Goal: Feedback & Contribution: Submit feedback/report problem

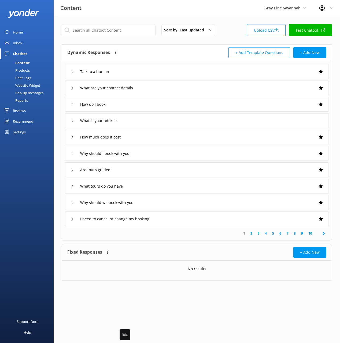
click at [22, 75] on div "Chat Logs" at bounding box center [17, 78] width 28 height 8
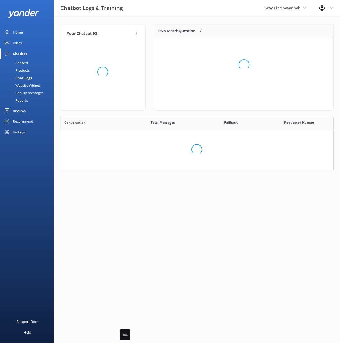
scroll to position [41, 179]
click at [166, 23] on div "Your Chatbot IQ Your Chatbot IQ is the percentage of trained FAQs against untra…" at bounding box center [197, 98] width 287 height 165
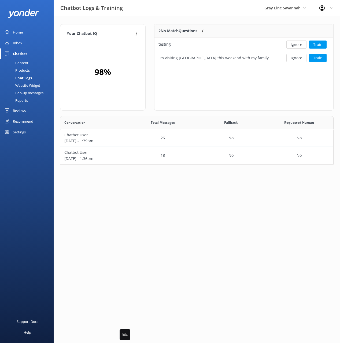
drag, startPoint x: 271, startPoint y: 24, endPoint x: 229, endPoint y: 28, distance: 41.9
click at [271, 24] on div "Your Chatbot IQ Your Chatbot IQ is the percentage of trained FAQs against untra…" at bounding box center [197, 95] width 287 height 159
click at [180, 31] on p "2 No Match Questions" at bounding box center [178, 31] width 39 height 6
drag, startPoint x: 293, startPoint y: 27, endPoint x: 287, endPoint y: 34, distance: 9.5
click at [293, 27] on div at bounding box center [307, 30] width 54 height 13
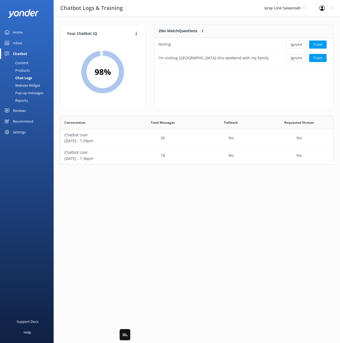
click at [241, 24] on div "2 No Match Questions Customers sometimes ask questions that don't fully match a…" at bounding box center [217, 30] width 125 height 13
click at [298, 42] on button "Ignore" at bounding box center [297, 45] width 20 height 8
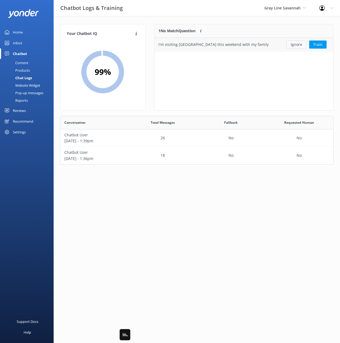
click at [297, 45] on button "Ignore" at bounding box center [297, 45] width 20 height 8
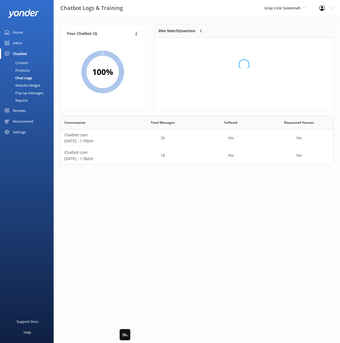
click at [247, 19] on div "Your Chatbot IQ Your Chatbot IQ is the percentage of trained FAQs against untra…" at bounding box center [197, 95] width 287 height 159
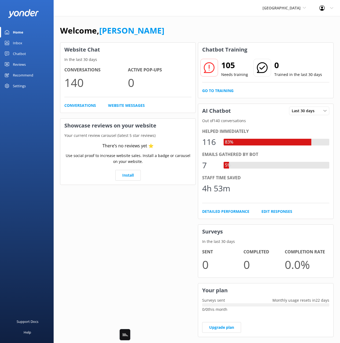
click at [19, 54] on div "Chatbot" at bounding box center [19, 53] width 13 height 11
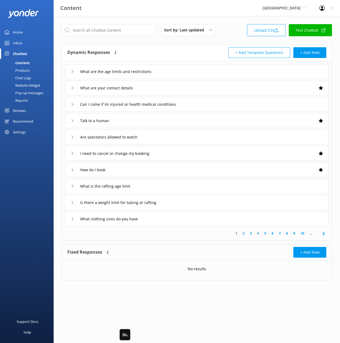
click at [151, 53] on div "Dynamic Responses The chatbot will generate a response based on the content inf…" at bounding box center [132, 52] width 130 height 11
click at [325, 234] on icon at bounding box center [324, 233] width 6 height 6
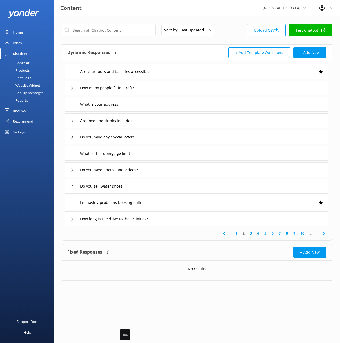
drag, startPoint x: 202, startPoint y: 117, endPoint x: 202, endPoint y: 120, distance: 3.3
click at [202, 117] on div "Are food and drinks included" at bounding box center [197, 120] width 264 height 15
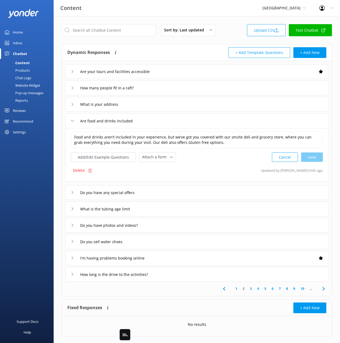
click at [206, 118] on div "Are food and drinks included" at bounding box center [197, 120] width 264 height 15
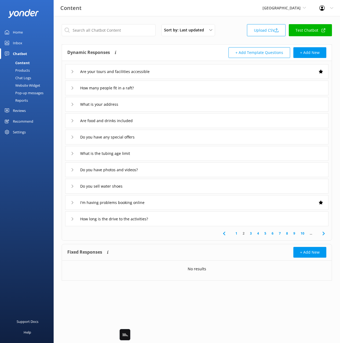
click at [235, 231] on link "1" at bounding box center [236, 233] width 7 height 5
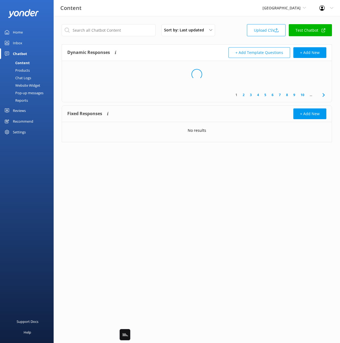
click at [165, 63] on div "Loading.." at bounding box center [197, 74] width 270 height 27
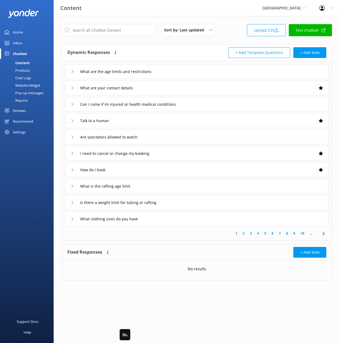
click at [177, 64] on div "What are the age limits and restrictions" at bounding box center [197, 71] width 264 height 15
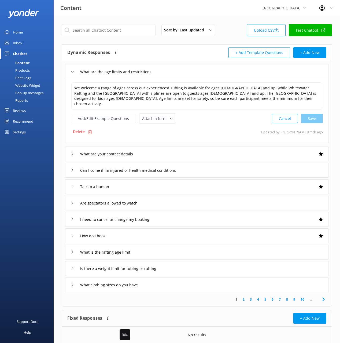
click at [176, 65] on div "What are the age limits and restrictions" at bounding box center [197, 71] width 264 height 15
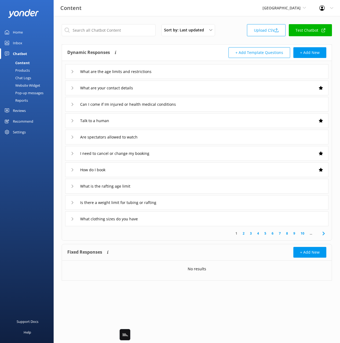
drag, startPoint x: 30, startPoint y: 77, endPoint x: 46, endPoint y: 73, distance: 16.1
click at [30, 77] on div "Chat Logs" at bounding box center [17, 78] width 28 height 8
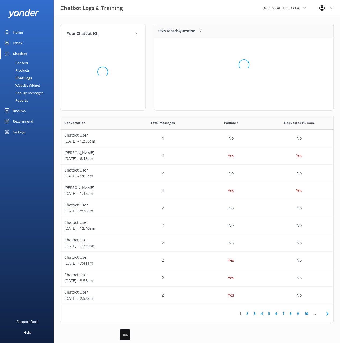
scroll to position [188, 273]
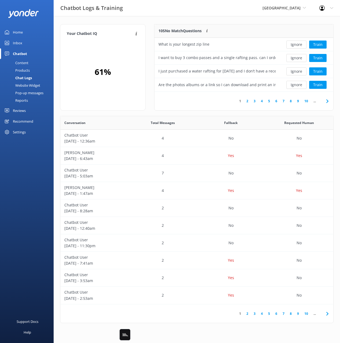
click at [193, 25] on div "105 No Match Questions Customers sometimes ask questions that don't fully match…" at bounding box center [217, 30] width 125 height 13
click at [229, 17] on div "Your Chatbot IQ Your Chatbot IQ is the percentage of trained FAQs against untra…" at bounding box center [197, 175] width 287 height 318
click at [229, 20] on div "Your Chatbot IQ Your Chatbot IQ is the percentage of trained FAQs against untra…" at bounding box center [197, 175] width 287 height 318
click at [316, 44] on button "Train" at bounding box center [317, 45] width 17 height 8
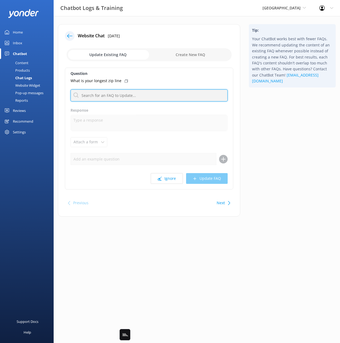
click at [118, 94] on input "text" at bounding box center [149, 95] width 157 height 12
type input "z"
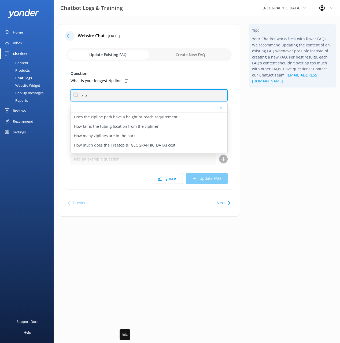
type input "zip"
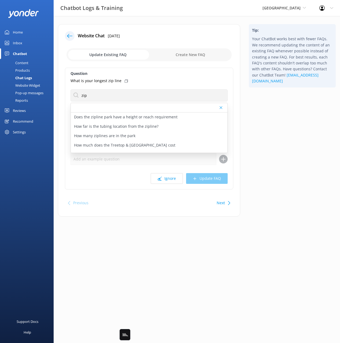
click at [305, 108] on div "Tip: Your ChatBot works best with fewer FAQs. We recommend updating the content…" at bounding box center [293, 123] width 96 height 198
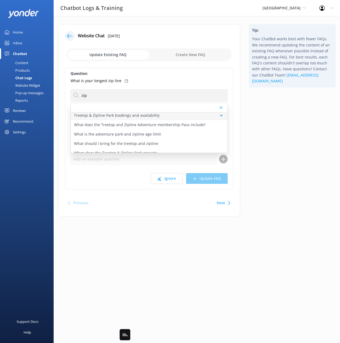
scroll to position [59, 0]
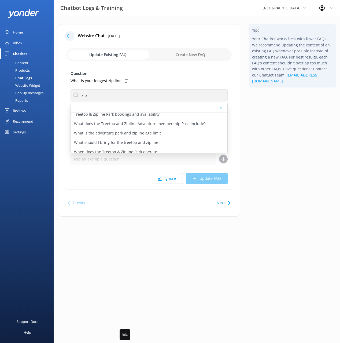
drag, startPoint x: 297, startPoint y: 141, endPoint x: 288, endPoint y: 137, distance: 9.4
click at [296, 140] on div "Tip: Your ChatBot works best with fewer FAQs. We recommend updating the content…" at bounding box center [293, 123] width 96 height 198
click at [125, 80] on use at bounding box center [126, 80] width 3 height 3
drag, startPoint x: 14, startPoint y: 61, endPoint x: 41, endPoint y: 61, distance: 26.8
click at [14, 61] on div "Content" at bounding box center [15, 63] width 25 height 8
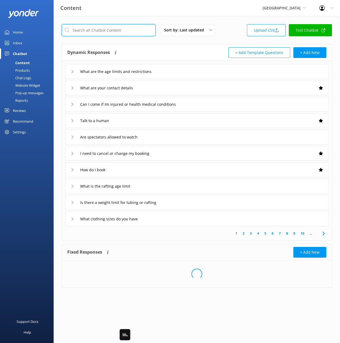
click at [143, 30] on input "text" at bounding box center [109, 30] width 94 height 12
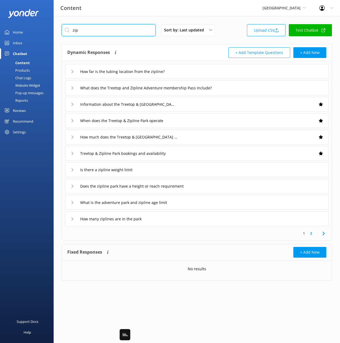
type input "zip"
click at [145, 48] on div "Dynamic Responses The chatbot will generate a response based on the content inf…" at bounding box center [132, 52] width 130 height 11
click at [209, 101] on div "Information about the Treetop & [GEOGRAPHIC_DATA]" at bounding box center [197, 104] width 264 height 15
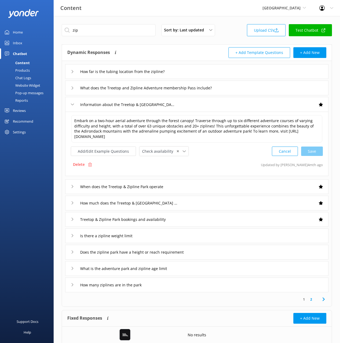
click at [209, 103] on div "Information about the Treetop & [GEOGRAPHIC_DATA]" at bounding box center [197, 104] width 264 height 15
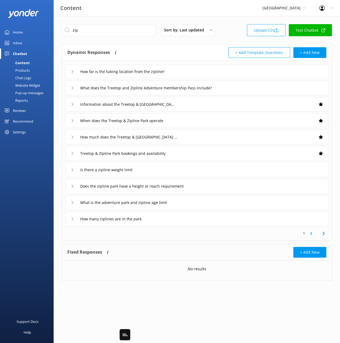
click at [261, 220] on div "How many ziplines are in the park" at bounding box center [197, 218] width 264 height 15
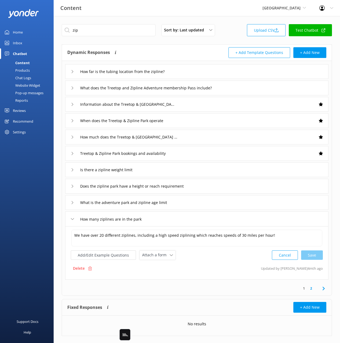
click at [325, 290] on icon at bounding box center [324, 288] width 6 height 6
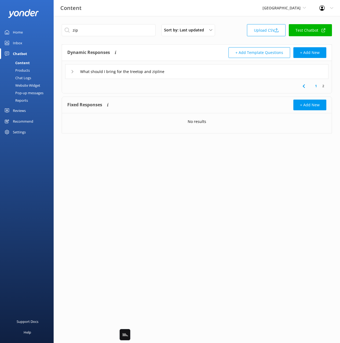
click at [306, 87] on icon at bounding box center [304, 86] width 6 height 6
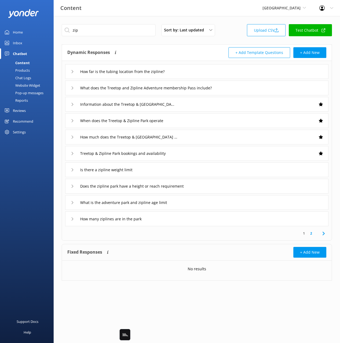
drag, startPoint x: 174, startPoint y: 221, endPoint x: 177, endPoint y: 224, distance: 4.6
click at [174, 221] on div "How many ziplines are in the park" at bounding box center [197, 218] width 264 height 15
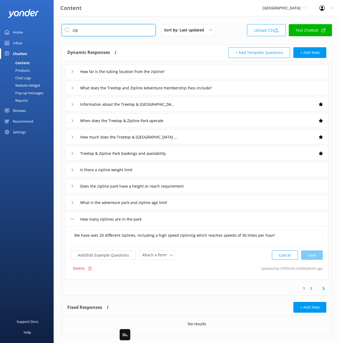
drag, startPoint x: 94, startPoint y: 31, endPoint x: 66, endPoint y: 35, distance: 28.9
click at [57, 30] on div "zip Sort by: Last updated Title (A-Z) Last updated Upload CSV Test Chatbot Dyna…" at bounding box center [197, 184] width 287 height 336
click at [26, 79] on div "Chat Logs" at bounding box center [17, 78] width 28 height 8
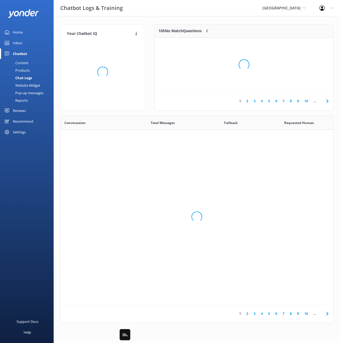
drag, startPoint x: 26, startPoint y: 79, endPoint x: 56, endPoint y: 82, distance: 29.9
click at [27, 78] on div "Chat Logs" at bounding box center [17, 78] width 29 height 8
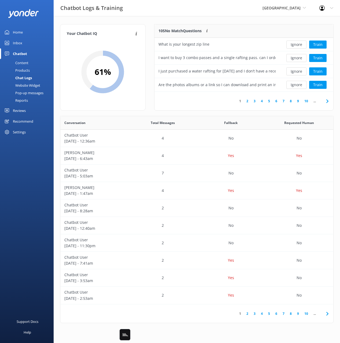
click at [209, 18] on div "Your Chatbot IQ Your Chatbot IQ is the percentage of trained FAQs against untra…" at bounding box center [197, 175] width 287 height 318
click at [315, 58] on button "Train" at bounding box center [317, 58] width 17 height 8
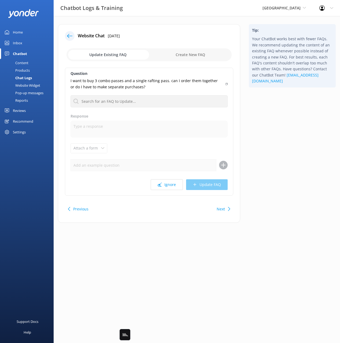
drag, startPoint x: 293, startPoint y: 110, endPoint x: 218, endPoint y: 87, distance: 78.7
click at [290, 109] on div "Tip: Your ChatBot works best with fewer FAQs. We recommend updating the content…" at bounding box center [293, 126] width 96 height 204
drag, startPoint x: 291, startPoint y: 107, endPoint x: 281, endPoint y: 106, distance: 10.2
click at [290, 106] on div "Tip: Your ChatBot works best with fewer FAQs. We recommend updating the content…" at bounding box center [293, 126] width 96 height 204
click at [278, 106] on div "Tip: Your ChatBot works best with fewer FAQs. We recommend updating the content…" at bounding box center [293, 126] width 96 height 204
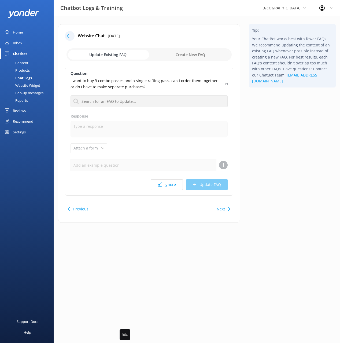
drag, startPoint x: 278, startPoint y: 114, endPoint x: 238, endPoint y: 244, distance: 135.9
click at [277, 117] on div "Tip: Your ChatBot works best with fewer FAQs. We recommend updating the content…" at bounding box center [293, 126] width 96 height 204
click at [220, 206] on button "Next" at bounding box center [221, 209] width 8 height 11
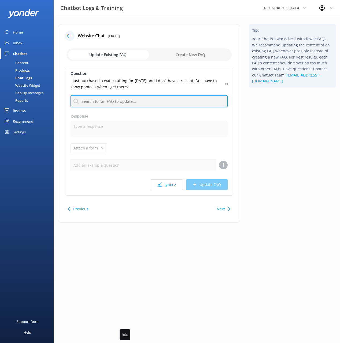
click at [133, 100] on input "text" at bounding box center [149, 101] width 157 height 12
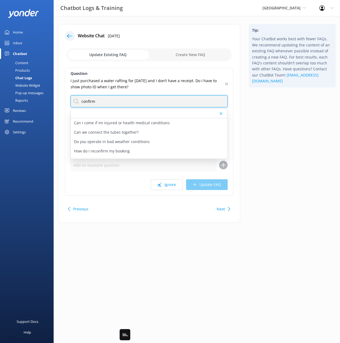
type input "confirm"
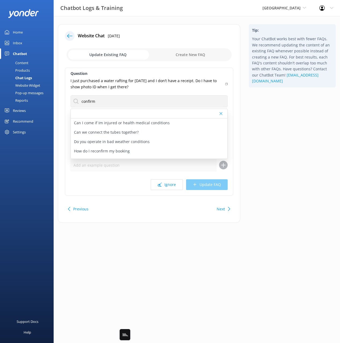
drag, startPoint x: 257, startPoint y: 112, endPoint x: 246, endPoint y: 100, distance: 16.4
click at [256, 112] on div "Tip: Your ChatBot works best with fewer FAQs. We recommend updating the content…" at bounding box center [293, 126] width 96 height 204
click at [226, 83] on icon at bounding box center [226, 83] width 2 height 3
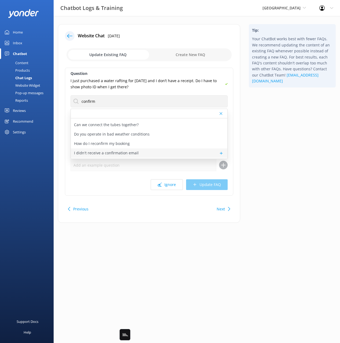
scroll to position [16, 0]
click at [172, 144] on div "I didn't receive a confirmation email" at bounding box center [149, 144] width 157 height 9
type textarea "If you didn't receive your booking confirmation, please email [PERSON_NAME][EMA…"
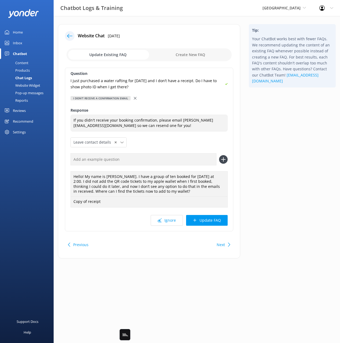
click at [160, 161] on input "text" at bounding box center [144, 159] width 146 height 12
paste input "I just purchased a water rafting for [DATE] and I don’t have a receipt. Do I ha…"
type input "I just purchased a water rafting for [DATE] and I don’t have a receipt. Do I ha…"
click at [223, 158] on icon at bounding box center [223, 159] width 9 height 9
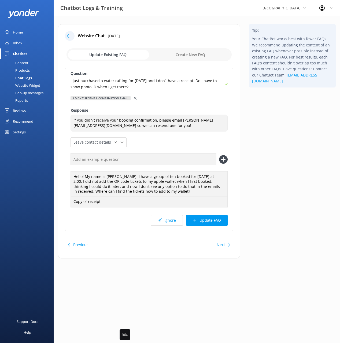
scroll to position [0, 0]
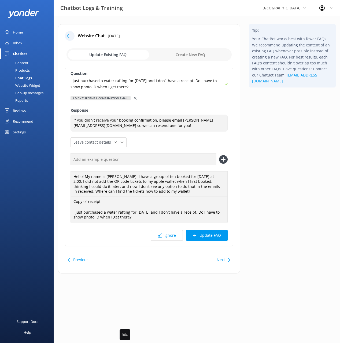
click at [211, 234] on button "Update FAQ" at bounding box center [207, 235] width 42 height 11
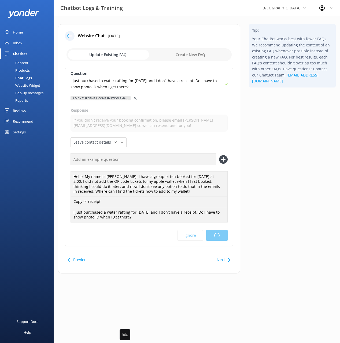
click at [276, 185] on html "Chatbot Logs & Training Adirondack Adventure Center Black Cat Cruises [GEOGRAPH…" at bounding box center [170, 171] width 340 height 343
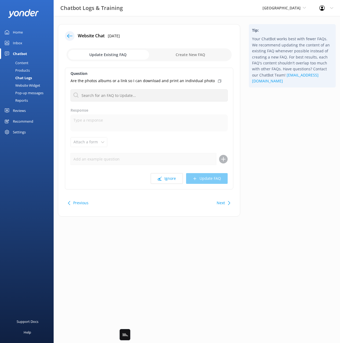
click at [288, 161] on div "Tip: Your ChatBot works best with fewer FAQs. We recommend updating the content…" at bounding box center [293, 123] width 96 height 198
click at [286, 161] on div "Tip: Your ChatBot works best with fewer FAQs. We recommend updating the content…" at bounding box center [293, 123] width 96 height 198
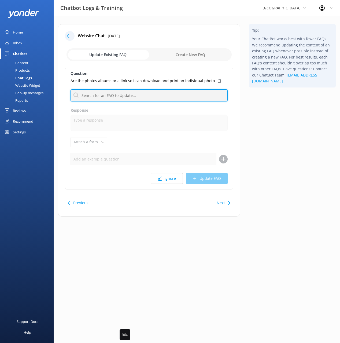
click at [173, 96] on input "text" at bounding box center [149, 95] width 157 height 12
type input "photo"
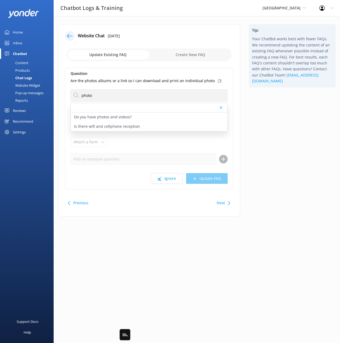
click at [261, 119] on div "Tip: Your ChatBot works best with fewer FAQs. We recommend updating the content…" at bounding box center [293, 123] width 96 height 198
drag, startPoint x: 124, startPoint y: 118, endPoint x: 136, endPoint y: 120, distance: 11.6
click at [124, 118] on p "Do you have photos and videos?" at bounding box center [103, 117] width 58 height 6
type textarea "We capture photos and videos of our Lazy River Tubing and Rafting trips so you …"
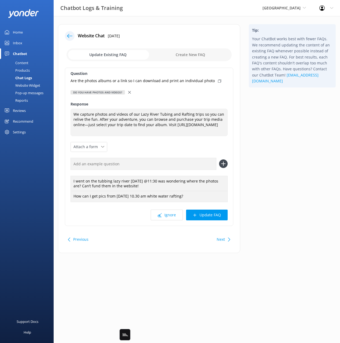
click at [256, 134] on div "Tip: Your ChatBot works best with fewer FAQs. We recommend updating the content…" at bounding box center [293, 141] width 96 height 234
drag, startPoint x: 216, startPoint y: 80, endPoint x: 214, endPoint y: 92, distance: 11.9
click at [218, 80] on icon at bounding box center [219, 80] width 3 height 3
drag, startPoint x: 192, startPoint y: 175, endPoint x: 195, endPoint y: 175, distance: 3.0
click at [192, 170] on input "text" at bounding box center [144, 164] width 146 height 12
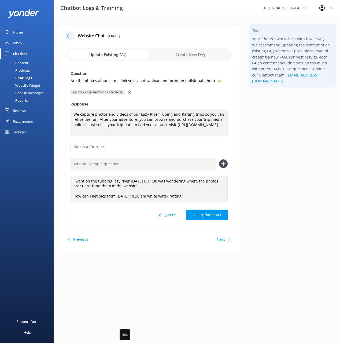
paste input "Are the photos albums or a link so I can download and print an individual photo"
type input "Are the photos albums or a link so I can download and print an individual photo"
drag, startPoint x: 222, startPoint y: 175, endPoint x: 219, endPoint y: 206, distance: 31.0
click at [222, 168] on icon at bounding box center [223, 163] width 9 height 9
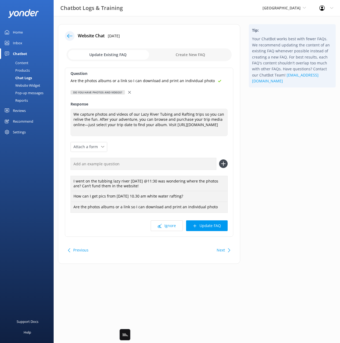
click at [215, 231] on button "Update FAQ" at bounding box center [207, 225] width 42 height 11
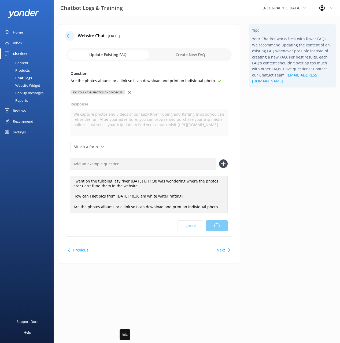
click at [267, 193] on html "Chatbot Logs & Training Adirondack Adventure Center Black Cat Cruises [GEOGRAPH…" at bounding box center [170, 171] width 340 height 343
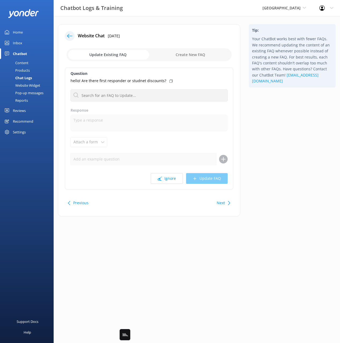
click at [267, 165] on div "Tip: Your ChatBot works best with fewer FAQs. We recommend updating the content…" at bounding box center [293, 123] width 96 height 198
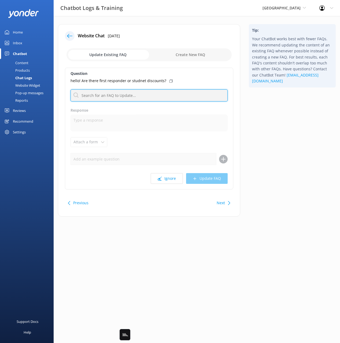
click at [155, 94] on input "text" at bounding box center [149, 95] width 157 height 12
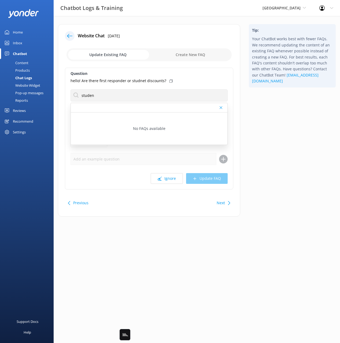
click at [275, 128] on div "Tip: Your ChatBot works best with fewer FAQs. We recommend updating the content…" at bounding box center [293, 123] width 96 height 198
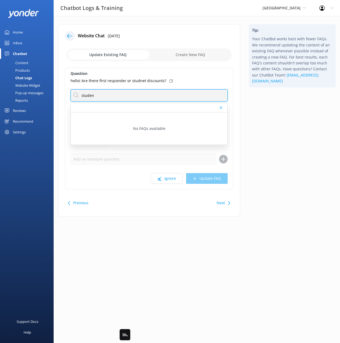
click at [135, 97] on input "studen" at bounding box center [149, 95] width 157 height 12
type input "d"
type input "discount"
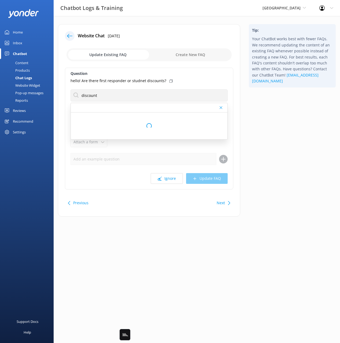
click at [267, 109] on div "Tip: Your ChatBot works best with fewer FAQs. We recommend updating the content…" at bounding box center [293, 123] width 96 height 198
drag, startPoint x: 252, startPoint y: 140, endPoint x: 227, endPoint y: 181, distance: 47.8
click at [251, 140] on div "Tip: Your ChatBot works best with fewer FAQs. We recommend updating the content…" at bounding box center [293, 123] width 96 height 198
click at [226, 202] on div "Next" at bounding box center [223, 203] width 17 height 11
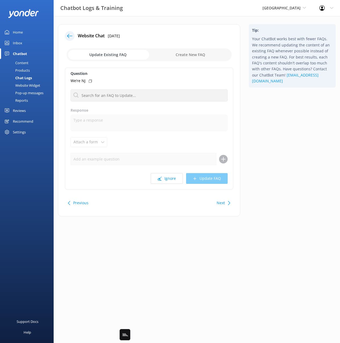
click at [278, 165] on div "Tip: Your ChatBot works best with fewer FAQs. We recommend updating the content…" at bounding box center [293, 123] width 96 height 198
click at [176, 180] on button "Ignore" at bounding box center [167, 178] width 32 height 11
drag, startPoint x: 316, startPoint y: 145, endPoint x: 309, endPoint y: 147, distance: 6.7
click at [314, 145] on div "Tip: Your ChatBot works best with fewer FAQs. We recommend updating the content…" at bounding box center [293, 123] width 96 height 198
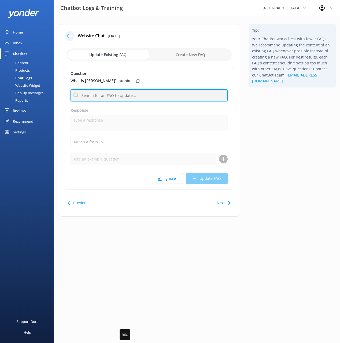
click at [183, 95] on input "text" at bounding box center [149, 95] width 157 height 12
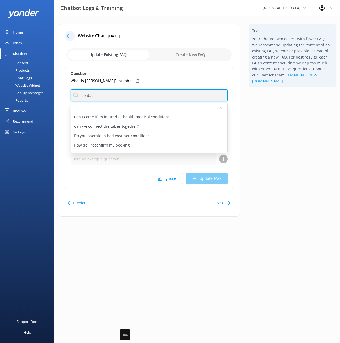
type input "contact"
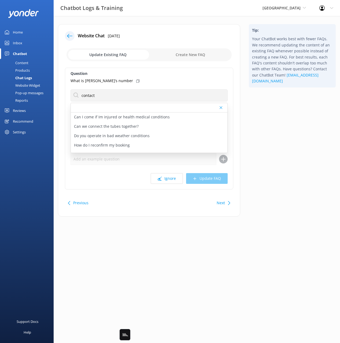
drag, startPoint x: 117, startPoint y: 79, endPoint x: 117, endPoint y: 87, distance: 7.5
click at [136, 79] on icon at bounding box center [137, 80] width 3 height 3
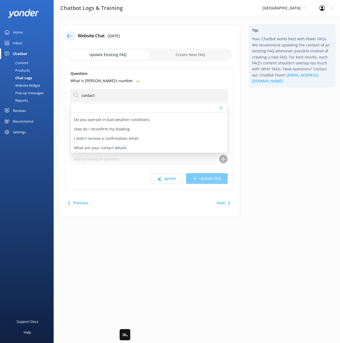
click at [127, 148] on div "What are your contact details" at bounding box center [149, 147] width 157 height 9
type textarea "You can contact the Adirondack Adventure Center team at [PHONE_NUMBER], or by e…"
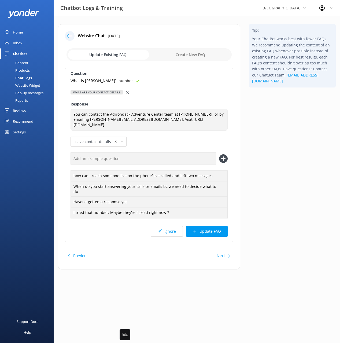
click at [173, 155] on input "text" at bounding box center [144, 158] width 146 height 12
paste input "What is [PERSON_NAME]’s number"
type input "What is [PERSON_NAME]’s number"
click at [224, 154] on icon at bounding box center [223, 158] width 9 height 9
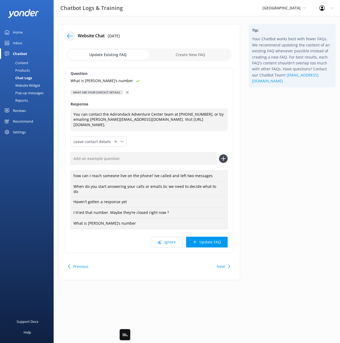
click at [216, 237] on button "Update FAQ" at bounding box center [207, 242] width 42 height 11
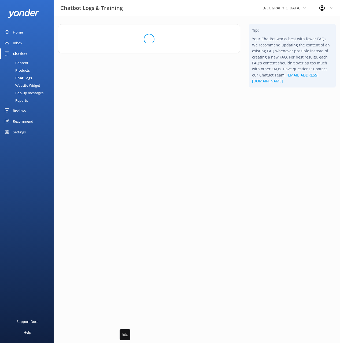
click at [272, 193] on html "Chatbot Logs & Training Adirondack Adventure Center Black Cat Cruises [GEOGRAPH…" at bounding box center [170, 171] width 340 height 343
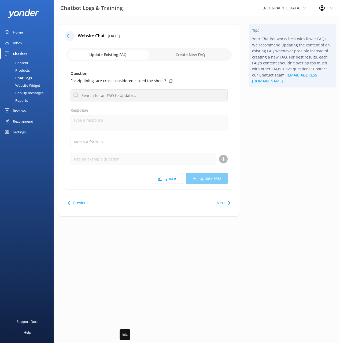
click at [272, 155] on div "Tip: Your ChatBot works best with fewer FAQs. We recommend updating the content…" at bounding box center [293, 123] width 96 height 198
click at [276, 142] on div "Tip: Your ChatBot works best with fewer FAQs. We recommend updating the content…" at bounding box center [293, 123] width 96 height 198
click at [278, 138] on div "Tip: Your ChatBot works best with fewer FAQs. We recommend updating the content…" at bounding box center [293, 123] width 96 height 198
drag, startPoint x: 237, startPoint y: 204, endPoint x: 228, endPoint y: 202, distance: 8.9
click at [236, 204] on div "Website Chat [DATE] Update Existing FAQ Create New FAQ Question For zip lining,…" at bounding box center [149, 120] width 183 height 192
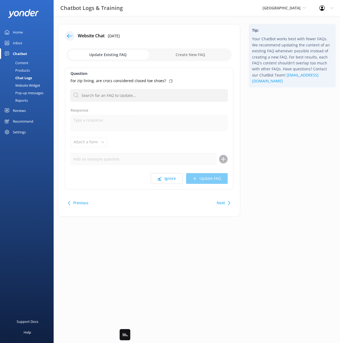
click at [224, 201] on button "Next" at bounding box center [221, 203] width 8 height 11
click at [276, 194] on div "Tip: Your ChatBot works best with fewer FAQs. We recommend updating the content…" at bounding box center [293, 123] width 96 height 198
click at [272, 178] on div "Tip: Your ChatBot works best with fewer FAQs. We recommend updating the content…" at bounding box center [293, 123] width 96 height 198
click at [165, 177] on button "Ignore" at bounding box center [167, 178] width 32 height 11
drag, startPoint x: 285, startPoint y: 124, endPoint x: 184, endPoint y: 95, distance: 104.6
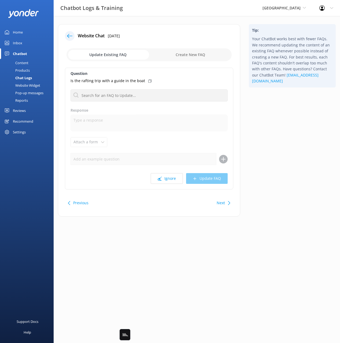
click at [283, 124] on div "Tip: Your ChatBot works best with fewer FAQs. We recommend updating the content…" at bounding box center [293, 123] width 96 height 198
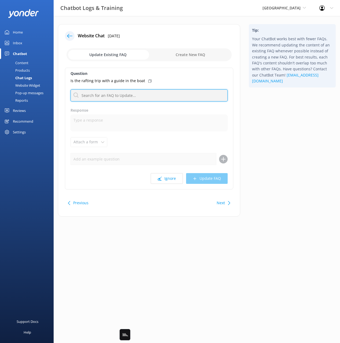
click at [160, 94] on input "text" at bounding box center [149, 95] width 157 height 12
type input "people fit"
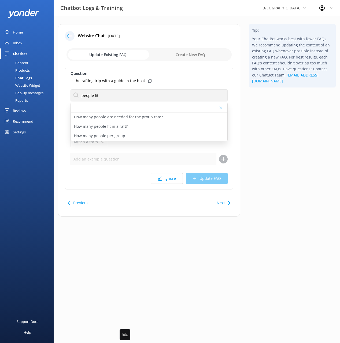
click at [148, 81] on icon at bounding box center [149, 80] width 3 height 3
click at [119, 126] on p "How many people fit in a raft?" at bounding box center [101, 126] width 54 height 6
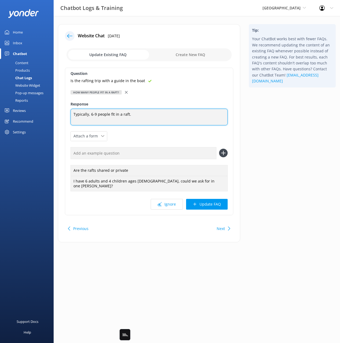
click at [145, 113] on textarea "Typically, 6-9 people fit in a raft." at bounding box center [149, 117] width 157 height 17
type textarea "Typically, 6-9 people fit in a raft, including a guide."
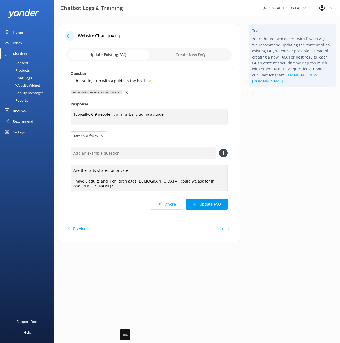
click at [154, 163] on div "Are the rafts shared or private I have 6 adults and 4 children ages [DEMOGRAPHI…" at bounding box center [149, 169] width 157 height 44
click at [148, 155] on input "text" at bounding box center [144, 153] width 146 height 12
paste input "Is the rafting trip with a guide in the boat"
type input "Is the rafting trip with a guide in the boat"
click at [219, 149] on button at bounding box center [223, 153] width 9 height 9
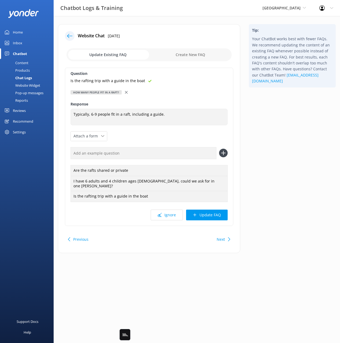
drag, startPoint x: 210, startPoint y: 213, endPoint x: 249, endPoint y: 199, distance: 41.8
click at [210, 213] on button "Update FAQ" at bounding box center [207, 215] width 42 height 11
click at [264, 194] on html "Chatbot Logs & Training Adirondack Adventure Center Black Cat Cruises [GEOGRAPH…" at bounding box center [170, 171] width 340 height 343
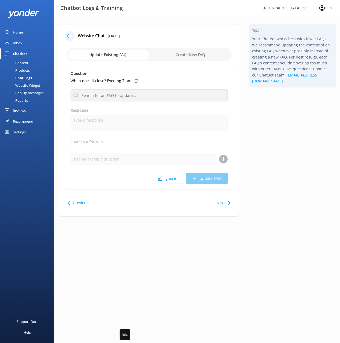
click at [291, 165] on div "Tip: Your ChatBot works best with fewer FAQs. We recommend updating the content…" at bounding box center [293, 123] width 96 height 198
click at [294, 169] on div "Tip: Your ChatBot works best with fewer FAQs. We recommend updating the content…" at bounding box center [293, 123] width 96 height 198
drag, startPoint x: 289, startPoint y: 159, endPoint x: 286, endPoint y: 162, distance: 4.0
click at [288, 160] on div "Tip: Your ChatBot works best with fewer FAQs. We recommend updating the content…" at bounding box center [293, 123] width 96 height 198
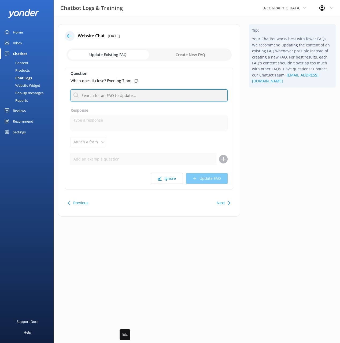
click at [142, 100] on input "text" at bounding box center [149, 95] width 157 height 12
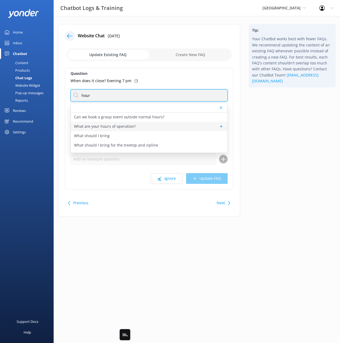
type input "hour"
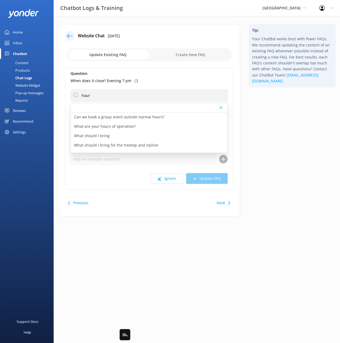
click at [86, 127] on p "What are your hours of operation?" at bounding box center [105, 126] width 62 height 6
type textarea "Our daily hours vary by season. The best way to check updated availability is b…"
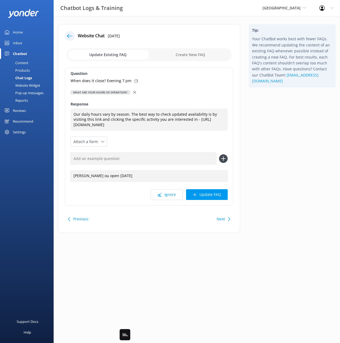
drag, startPoint x: 254, startPoint y: 143, endPoint x: 251, endPoint y: 143, distance: 3.0
click at [254, 143] on div "Tip: Your ChatBot works best with fewer FAQs. We recommend updating the content…" at bounding box center [293, 131] width 96 height 214
drag, startPoint x: 136, startPoint y: 79, endPoint x: 186, endPoint y: 150, distance: 87.1
click at [136, 79] on icon at bounding box center [136, 80] width 3 height 3
click at [191, 154] on input "text" at bounding box center [144, 158] width 146 height 12
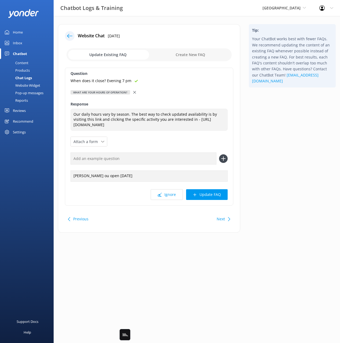
drag, startPoint x: 176, startPoint y: 154, endPoint x: 180, endPoint y: 158, distance: 5.7
click at [176, 154] on input "text" at bounding box center [144, 158] width 146 height 12
paste input "When does it close? Evening 7 pm"
type input "When does it close? Evening 7 pm"
click at [219, 154] on button at bounding box center [223, 158] width 9 height 9
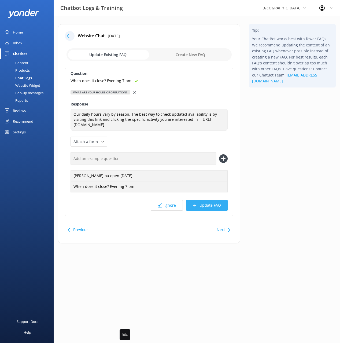
click at [213, 205] on button "Update FAQ" at bounding box center [207, 205] width 42 height 11
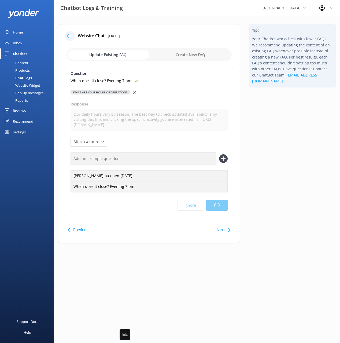
drag, startPoint x: 270, startPoint y: 179, endPoint x: 257, endPoint y: 164, distance: 20.0
click at [270, 179] on div "Tip: Your ChatBot works best with fewer FAQs. We recommend updating the content…" at bounding box center [293, 136] width 96 height 225
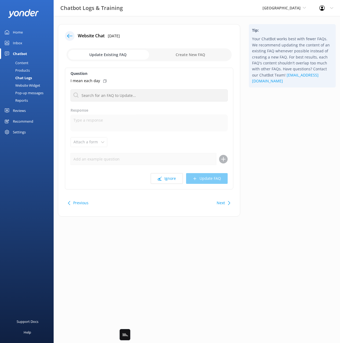
drag, startPoint x: 269, startPoint y: 139, endPoint x: 200, endPoint y: 116, distance: 73.2
click at [268, 139] on div "Tip: Your ChatBot works best with fewer FAQs. We recommend updating the content…" at bounding box center [293, 123] width 96 height 198
click at [170, 180] on button "Ignore" at bounding box center [167, 178] width 32 height 11
drag, startPoint x: 252, startPoint y: 121, endPoint x: 210, endPoint y: 102, distance: 45.8
click at [248, 119] on div "Tip: Your ChatBot works best with fewer FAQs. We recommend updating the content…" at bounding box center [293, 123] width 96 height 198
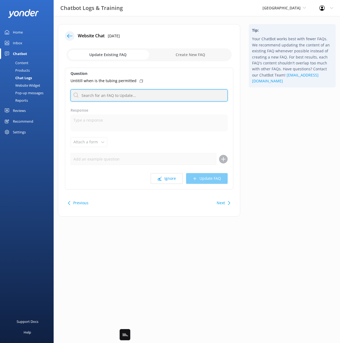
click at [194, 97] on input "text" at bounding box center [149, 95] width 157 height 12
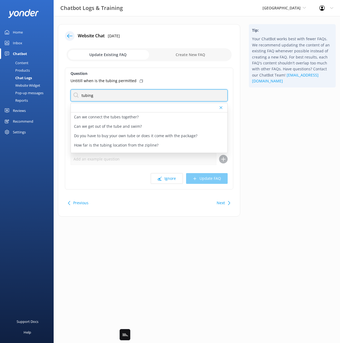
type input "tubing"
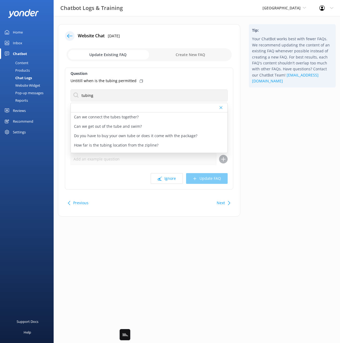
click at [140, 81] on icon at bounding box center [141, 80] width 3 height 3
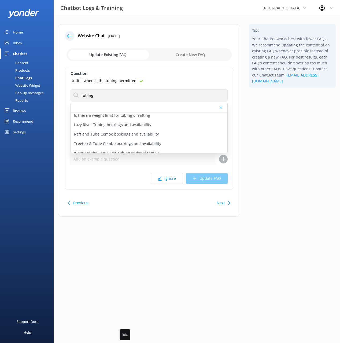
scroll to position [141, 0]
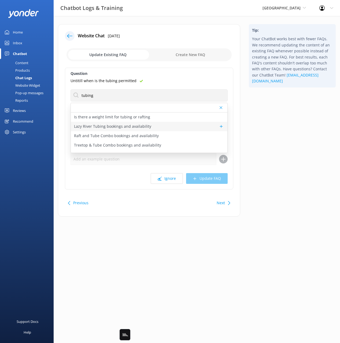
click at [126, 127] on p "Lazy River Tubing bookings and availability" at bounding box center [112, 126] width 77 height 6
type textarea "You can check availability and book your Lazy River Tubing adventure online at …"
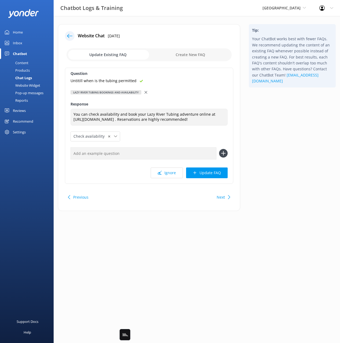
click at [143, 159] on input "text" at bounding box center [144, 153] width 146 height 12
paste input "Untitill when is the tubing permitted"
type input "Untitill when is the tubing permitted"
click at [219, 149] on button at bounding box center [223, 153] width 9 height 9
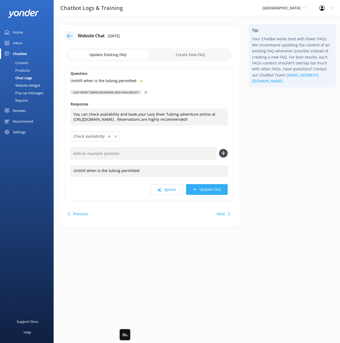
drag, startPoint x: 214, startPoint y: 196, endPoint x: 247, endPoint y: 180, distance: 37.1
click at [214, 195] on button "Update FAQ" at bounding box center [207, 189] width 42 height 11
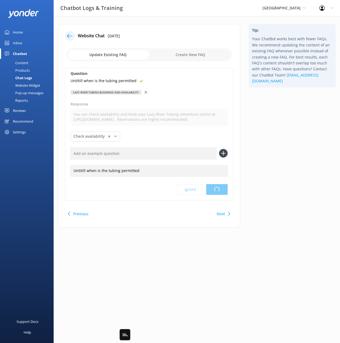
click at [262, 173] on div "Tip: Your ChatBot works best with fewer FAQs. We recommend updating the content…" at bounding box center [293, 128] width 96 height 209
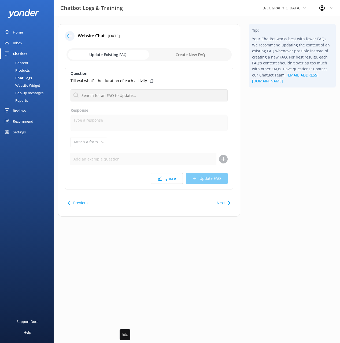
click at [263, 162] on div "Tip: Your ChatBot works best with fewer FAQs. We recommend updating the content…" at bounding box center [293, 123] width 96 height 198
click at [163, 182] on button "Ignore" at bounding box center [167, 178] width 32 height 11
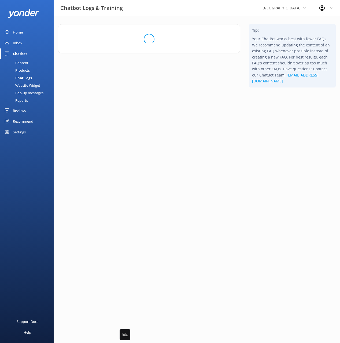
click at [265, 96] on div "Tip: Your ChatBot works best with fewer FAQs. We recommend updating the content…" at bounding box center [293, 60] width 96 height 72
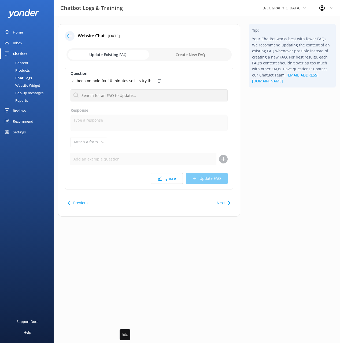
click at [242, 169] on div "Website Chat [DATE] Update Existing FAQ Create New FAQ Question Ive been on hol…" at bounding box center [149, 123] width 191 height 198
click at [164, 176] on button "Ignore" at bounding box center [167, 178] width 32 height 11
drag, startPoint x: 273, startPoint y: 172, endPoint x: 241, endPoint y: 180, distance: 32.9
click at [272, 172] on div "Tip: Your ChatBot works best with fewer FAQs. We recommend updating the content…" at bounding box center [293, 123] width 96 height 198
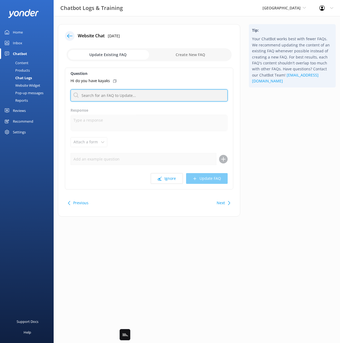
click at [111, 91] on input "text" at bounding box center [149, 95] width 157 height 12
type input "kayak"
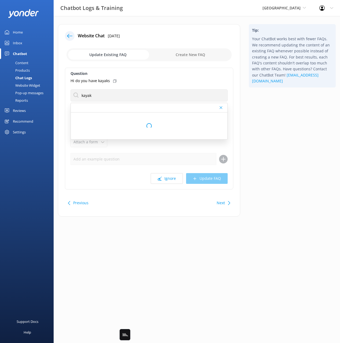
drag, startPoint x: 266, startPoint y: 133, endPoint x: 262, endPoint y: 130, distance: 4.7
click at [266, 133] on div "Tip: Your ChatBot works best with fewer FAQs. We recommend updating the content…" at bounding box center [293, 123] width 96 height 198
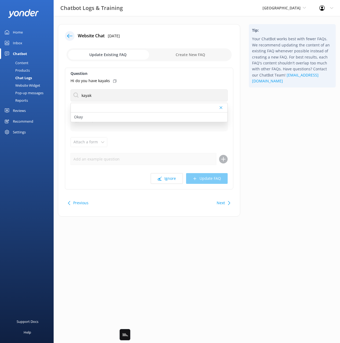
click at [266, 148] on div "Tip: Your ChatBot works best with fewer FAQs. We recommend updating the content…" at bounding box center [293, 123] width 96 height 198
click at [221, 200] on button "Next" at bounding box center [221, 203] width 8 height 11
drag, startPoint x: 261, startPoint y: 160, endPoint x: 191, endPoint y: 117, distance: 82.3
click at [261, 160] on div "Tip: Your ChatBot works best with fewer FAQs. We recommend updating the content…" at bounding box center [293, 123] width 96 height 198
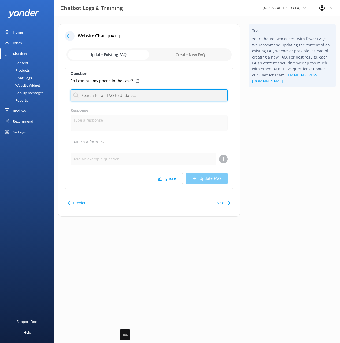
click at [151, 97] on input "text" at bounding box center [149, 95] width 157 height 12
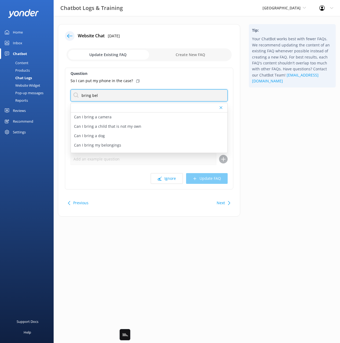
type input "bring bel"
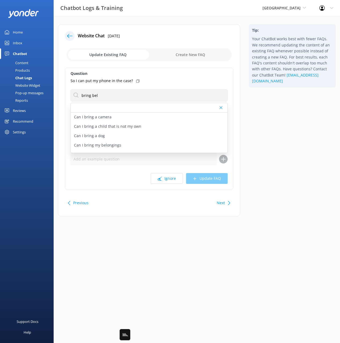
click at [270, 129] on div "Tip: Your ChatBot works best with fewer FAQs. We recommend updating the content…" at bounding box center [293, 123] width 96 height 198
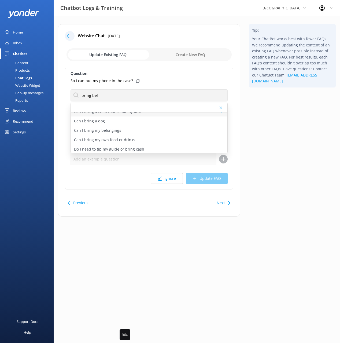
scroll to position [20, 0]
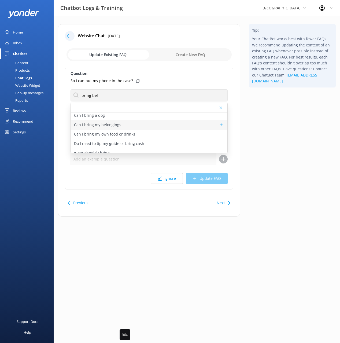
click at [101, 123] on p "Can I bring my belongings" at bounding box center [97, 125] width 47 height 6
type textarea "We never suggest bringing anything you do not want to lose on any of our trips."
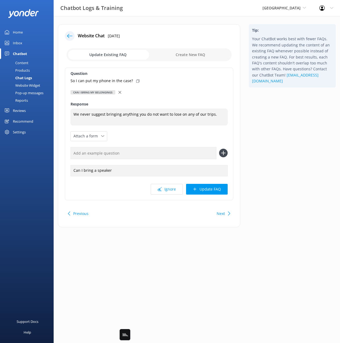
drag, startPoint x: 283, startPoint y: 156, endPoint x: 280, endPoint y: 155, distance: 3.3
click at [283, 156] on div "Tip: Your ChatBot works best with fewer FAQs. We recommend updating the content…" at bounding box center [293, 128] width 96 height 209
drag, startPoint x: 290, startPoint y: 164, endPoint x: 283, endPoint y: 171, distance: 9.7
click at [290, 165] on div "Tip: Your ChatBot works best with fewer FAQs. We recommend updating the content…" at bounding box center [293, 128] width 96 height 209
click at [217, 212] on button "Next" at bounding box center [221, 213] width 8 height 11
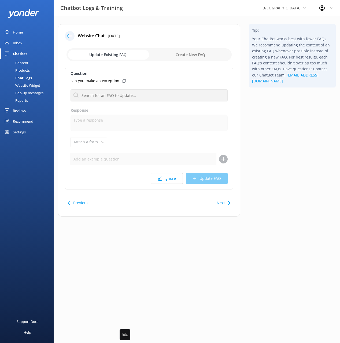
click at [264, 193] on div "Tip: Your ChatBot works best with fewer FAQs. We recommend updating the content…" at bounding box center [293, 123] width 96 height 198
click at [164, 178] on button "Ignore" at bounding box center [167, 178] width 32 height 11
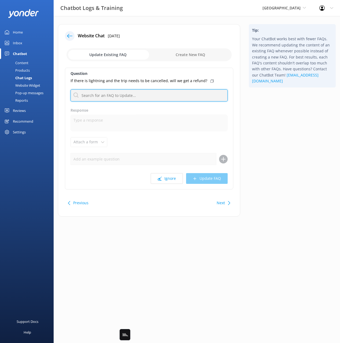
click at [158, 96] on input "text" at bounding box center [149, 95] width 157 height 12
type input "weather"
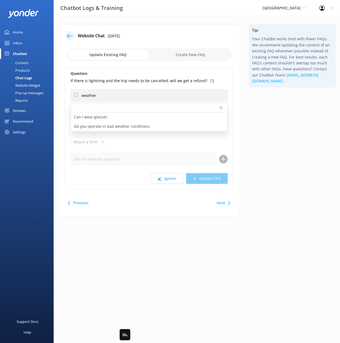
click at [206, 79] on div "If there is lightning and the trip needs to be cancelled, will we get a refund?" at bounding box center [149, 81] width 157 height 6
click at [140, 125] on p "Do you operate in bad weather conditions" at bounding box center [112, 126] width 76 height 6
type textarea "All of our activities operate rain or shine. In the event of severe weather (Li…"
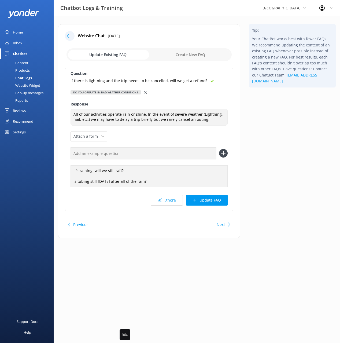
click at [182, 154] on input "text" at bounding box center [144, 153] width 146 height 12
paste input "If there is lightning and the trip needs to be cancelled, will we get a refund?"
type input "If there is lightning and the trip needs to be cancelled, will we get a refund?"
click at [219, 149] on button at bounding box center [223, 153] width 9 height 9
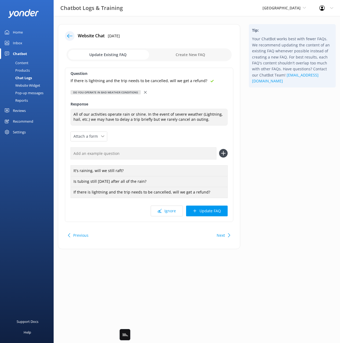
drag, startPoint x: 204, startPoint y: 211, endPoint x: 220, endPoint y: 205, distance: 17.2
click at [204, 211] on button "Update FAQ" at bounding box center [207, 211] width 42 height 11
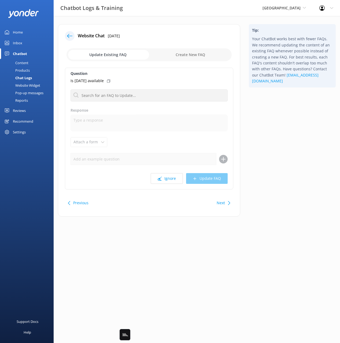
click at [276, 165] on div "Tip: Your ChatBot works best with fewer FAQs. We recommend updating the content…" at bounding box center [293, 123] width 96 height 198
drag, startPoint x: 271, startPoint y: 151, endPoint x: 181, endPoint y: 109, distance: 99.3
click at [271, 151] on div "Tip: Your ChatBot works best with fewer FAQs. We recommend updating the content…" at bounding box center [293, 123] width 96 height 198
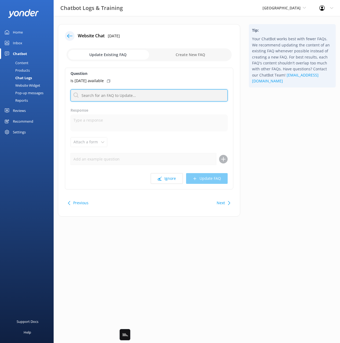
click at [136, 94] on input "text" at bounding box center [149, 95] width 157 height 12
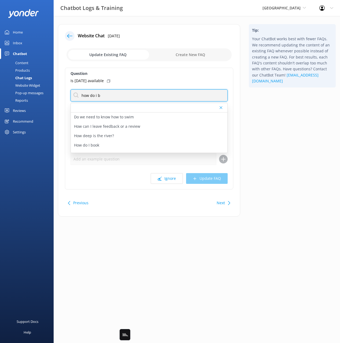
type input "how do i b"
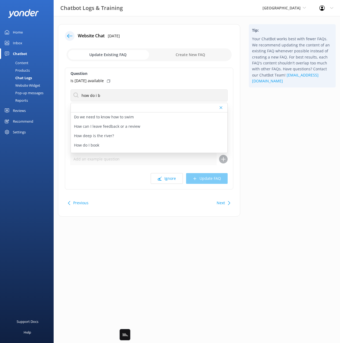
click at [117, 79] on div "Is [DATE] available" at bounding box center [149, 81] width 157 height 6
click at [92, 143] on p "How do I book" at bounding box center [86, 145] width 25 height 6
type textarea "To view live availability and book your tour, click [URL][DOMAIN_NAME]"
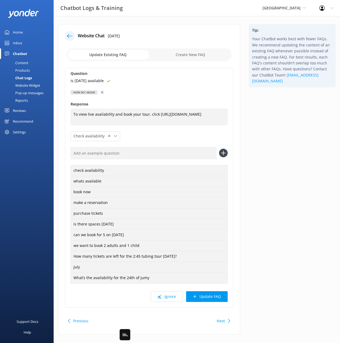
click at [158, 155] on input "text" at bounding box center [144, 153] width 146 height 12
paste input "Is [DATE] available"
type input "Is [DATE] available"
click at [219, 149] on button at bounding box center [223, 153] width 9 height 9
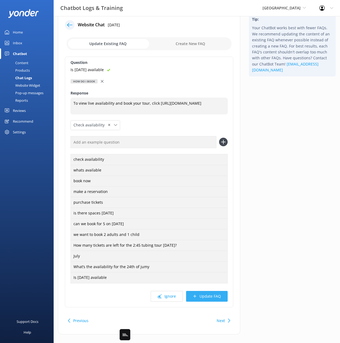
scroll to position [19, 0]
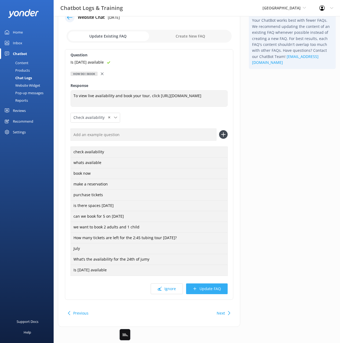
click at [199, 290] on button "Update FAQ" at bounding box center [207, 288] width 42 height 11
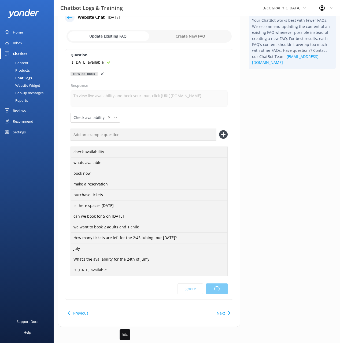
scroll to position [0, 0]
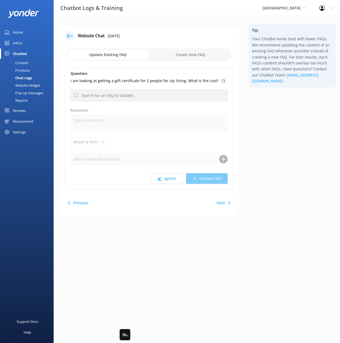
click at [283, 181] on div "Tip: Your ChatBot works best with fewer FAQs. We recommend updating the content…" at bounding box center [293, 123] width 96 height 198
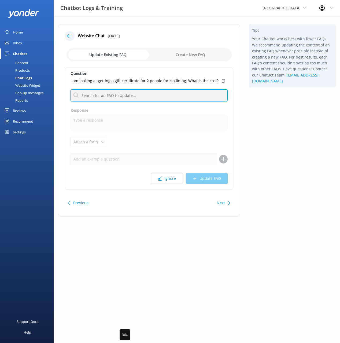
click at [167, 93] on input "text" at bounding box center [149, 95] width 157 height 12
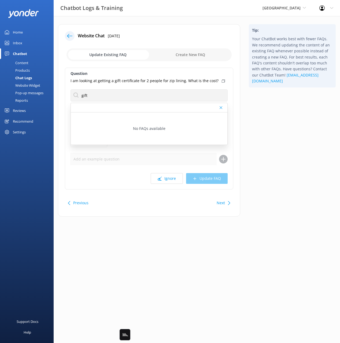
click at [222, 80] on icon at bounding box center [223, 80] width 3 height 3
drag, startPoint x: 282, startPoint y: 107, endPoint x: 187, endPoint y: 121, distance: 95.5
click at [282, 107] on div "Tip: Your ChatBot works best with fewer FAQs. We recommend updating the content…" at bounding box center [293, 123] width 96 height 198
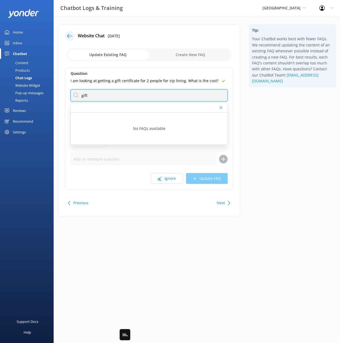
click at [124, 97] on input "gift" at bounding box center [149, 95] width 157 height 12
type input "gift c"
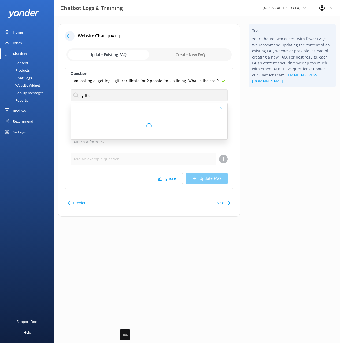
click at [261, 113] on div "Tip: Your ChatBot works best with fewer FAQs. We recommend updating the content…" at bounding box center [293, 123] width 96 height 198
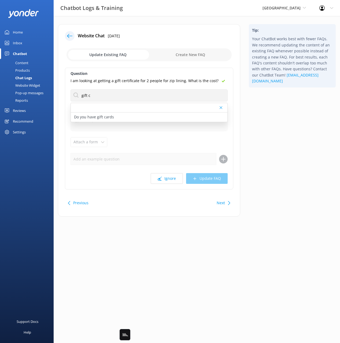
click at [110, 118] on p "Do you have gift cards" at bounding box center [94, 117] width 40 height 6
type textarea "Gift cards are available and can be used toward any of our adventures, includin…"
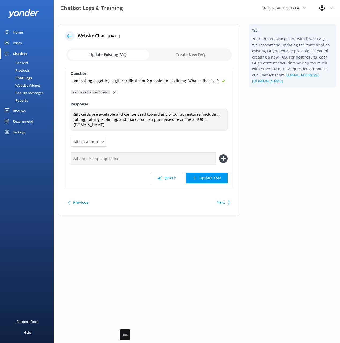
click at [162, 161] on input "text" at bounding box center [144, 158] width 146 height 12
paste input "I am looking at getting a gift certificate for 2 people for zip lining. What is…"
type input "I am looking at getting a gift certificate for 2 people for zip lining. What is…"
click at [219, 154] on button at bounding box center [223, 158] width 9 height 9
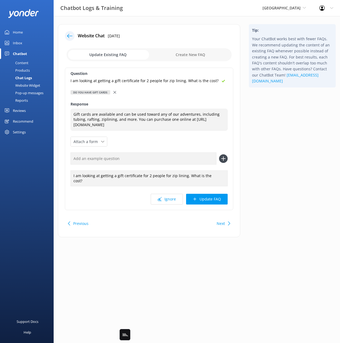
drag, startPoint x: 202, startPoint y: 191, endPoint x: 235, endPoint y: 187, distance: 32.5
click at [203, 194] on button "Update FAQ" at bounding box center [207, 199] width 42 height 11
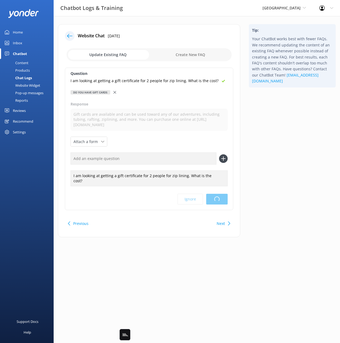
click at [260, 177] on html "Chatbot Logs & Training Adirondack Adventure Center Black Cat Cruises [GEOGRAPH…" at bounding box center [170, 171] width 340 height 343
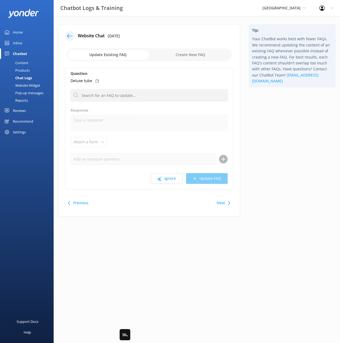
drag, startPoint x: 243, startPoint y: 181, endPoint x: 233, endPoint y: 183, distance: 10.9
click at [238, 182] on div "Website Chat [DATE] Update Existing FAQ Create New FAQ Question Deluxe tube Do …" at bounding box center [149, 123] width 191 height 198
click at [162, 176] on button "Ignore" at bounding box center [167, 178] width 32 height 11
click at [265, 166] on div "Tip: Your ChatBot works best with fewer FAQs. We recommend updating the content…" at bounding box center [293, 123] width 96 height 198
click at [224, 201] on button "Next" at bounding box center [221, 203] width 8 height 11
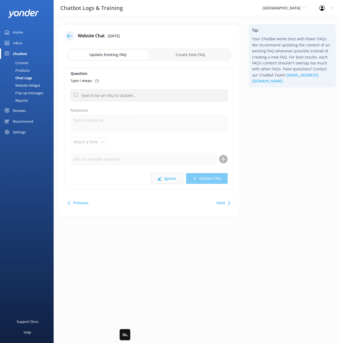
click at [173, 179] on button "Ignore" at bounding box center [167, 178] width 32 height 11
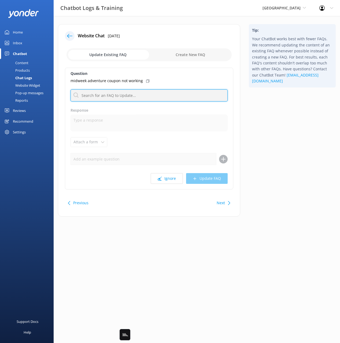
click at [152, 96] on input "text" at bounding box center [149, 95] width 157 height 12
type input "problem"
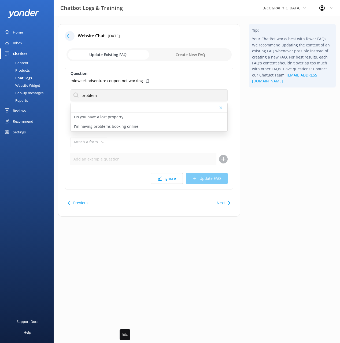
drag, startPoint x: 146, startPoint y: 80, endPoint x: 145, endPoint y: 88, distance: 8.1
click at [146, 80] on icon at bounding box center [147, 80] width 3 height 3
drag, startPoint x: 142, startPoint y: 125, endPoint x: 151, endPoint y: 134, distance: 13.5
click at [143, 125] on div "I'm having problems booking online" at bounding box center [149, 126] width 157 height 9
type textarea "If you're having issues booking online, please contact the team at [PHONE_NUMBE…"
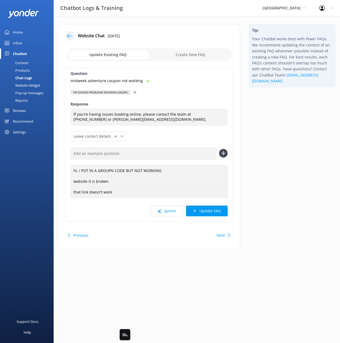
click at [184, 153] on input "text" at bounding box center [144, 153] width 146 height 12
paste input "midweek adventure coupon not working"
type input "midweek adventure coupon not working"
click at [219, 149] on button at bounding box center [223, 153] width 9 height 9
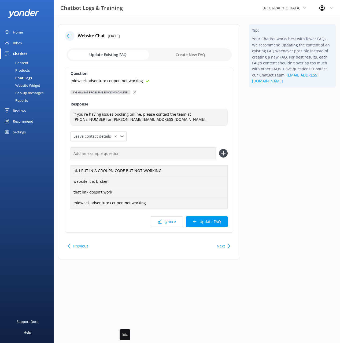
drag, startPoint x: 217, startPoint y: 221, endPoint x: 248, endPoint y: 195, distance: 40.2
click at [218, 221] on button "Update FAQ" at bounding box center [207, 221] width 42 height 11
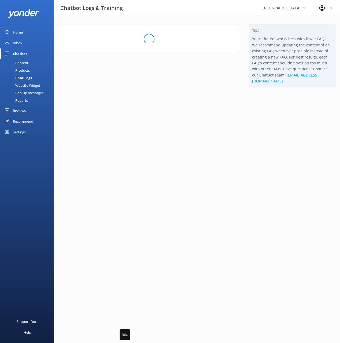
click at [261, 184] on html "Chatbot Logs & Training Adirondack Adventure Center Black Cat Cruises [GEOGRAPH…" at bounding box center [170, 171] width 340 height 343
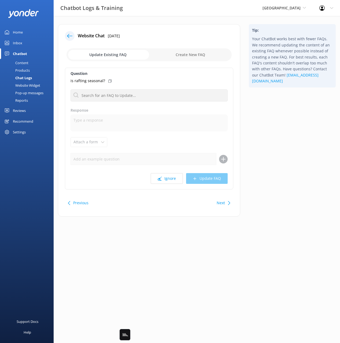
drag, startPoint x: 259, startPoint y: 183, endPoint x: 213, endPoint y: 185, distance: 45.7
click at [259, 183] on div "Tip: Your ChatBot works best with fewer FAQs. We recommend updating the content…" at bounding box center [293, 123] width 96 height 198
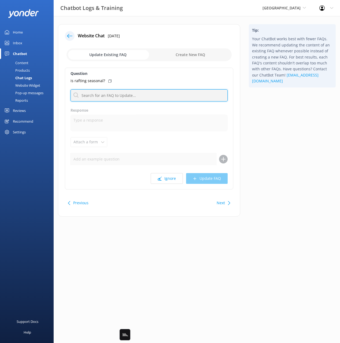
click at [136, 94] on input "text" at bounding box center [149, 95] width 157 height 12
type input "rafting"
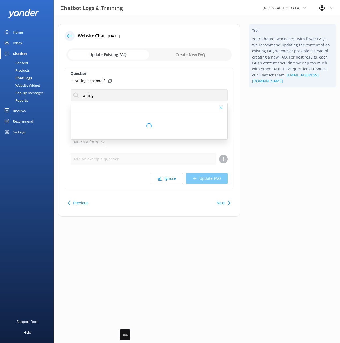
click at [285, 128] on div "Tip: Your ChatBot works best with fewer FAQs. We recommend updating the content…" at bounding box center [293, 123] width 96 height 198
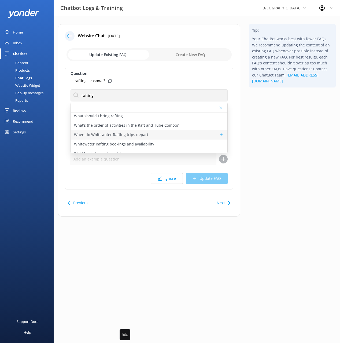
scroll to position [166, 0]
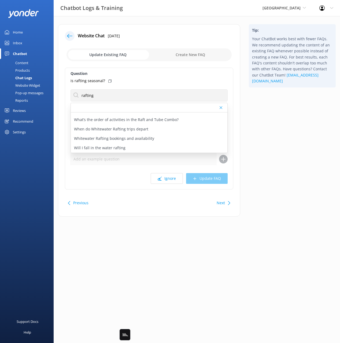
click at [147, 140] on p "Whitewater Rafting bookings and availability" at bounding box center [114, 139] width 80 height 6
type textarea "You can book your Whitewater Rafting trip online at [URL][DOMAIN_NAME] . Reserv…"
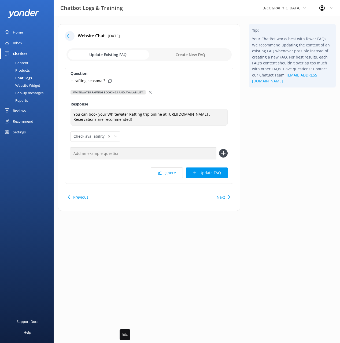
drag, startPoint x: 108, startPoint y: 82, endPoint x: 176, endPoint y: 135, distance: 86.6
click at [109, 81] on icon at bounding box center [109, 80] width 3 height 3
click at [183, 159] on input "text" at bounding box center [144, 153] width 146 height 12
paste input "is rafting seasonal?"
type input "is rafting seasonal?"
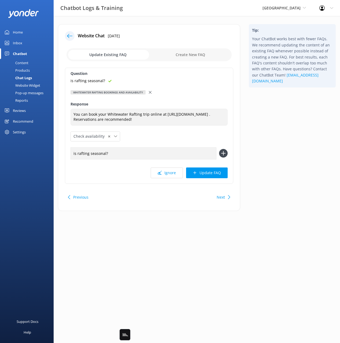
click at [219, 149] on button at bounding box center [223, 153] width 9 height 9
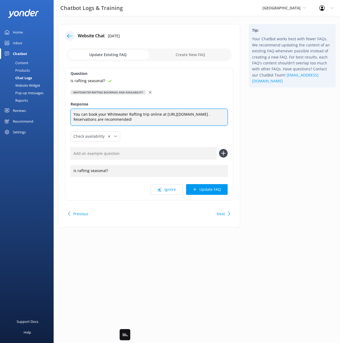
click at [161, 114] on textarea "You can book your Whitewater Rafting trip online at [URL][DOMAIN_NAME] . Reserv…" at bounding box center [149, 117] width 157 height 17
type textarea "You can book your Whitewater Rafting trip online [URL][DOMAIN_NAME] . Reservati…"
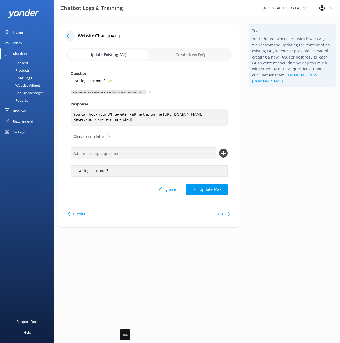
click at [220, 195] on button "Update FAQ" at bounding box center [207, 189] width 42 height 11
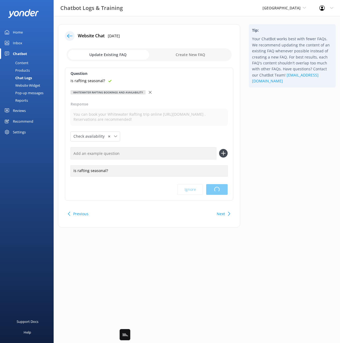
click at [301, 176] on div "Tip: Your ChatBot works best with fewer FAQs. We recommend updating the content…" at bounding box center [293, 128] width 96 height 209
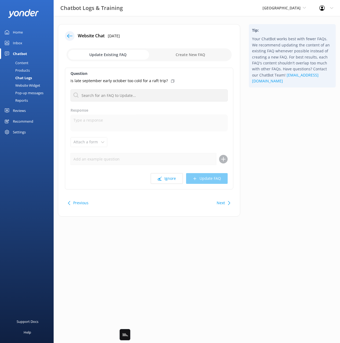
drag, startPoint x: 285, startPoint y: 161, endPoint x: 294, endPoint y: 166, distance: 10.3
click at [285, 161] on div "Tip: Your ChatBot works best with fewer FAQs. We recommend updating the content…" at bounding box center [293, 123] width 96 height 198
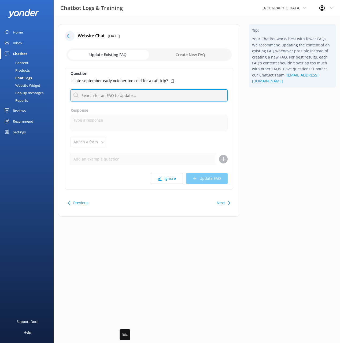
click at [137, 93] on input "text" at bounding box center [149, 95] width 157 height 12
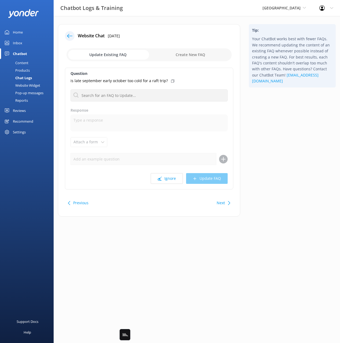
drag, startPoint x: 289, startPoint y: 126, endPoint x: 259, endPoint y: 144, distance: 34.5
click at [287, 127] on div "Tip: Your ChatBot works best with fewer FAQs. We recommend updating the content…" at bounding box center [293, 123] width 96 height 198
click at [170, 178] on button "Ignore" at bounding box center [167, 178] width 32 height 11
click at [270, 170] on div "Tip: Your ChatBot works best with fewer FAQs. We recommend updating the content…" at bounding box center [293, 123] width 96 height 198
click at [223, 202] on button "Next" at bounding box center [221, 203] width 8 height 11
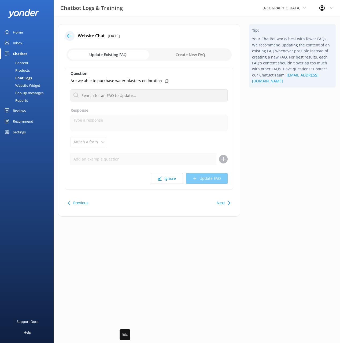
click at [273, 173] on div "Tip: Your ChatBot works best with fewer FAQs. We recommend updating the content…" at bounding box center [293, 123] width 96 height 198
drag, startPoint x: 262, startPoint y: 189, endPoint x: 235, endPoint y: 195, distance: 27.7
click at [262, 189] on div "Tip: Your ChatBot works best with fewer FAQs. We recommend updating the content…" at bounding box center [293, 123] width 96 height 198
click at [219, 201] on button "Next" at bounding box center [221, 203] width 8 height 11
click at [224, 201] on button "Next" at bounding box center [221, 203] width 8 height 11
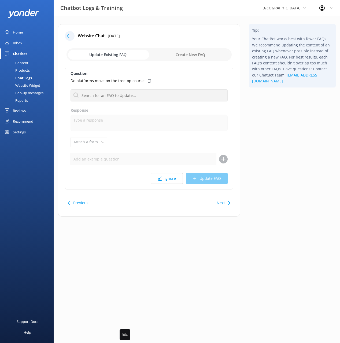
click at [270, 188] on div "Tip: Your ChatBot works best with fewer FAQs. We recommend updating the content…" at bounding box center [293, 123] width 96 height 198
click at [166, 175] on button "Ignore" at bounding box center [167, 178] width 32 height 11
click at [258, 183] on div "Tip: Your ChatBot works best with fewer FAQs. We recommend updating the content…" at bounding box center [293, 123] width 96 height 198
click at [169, 179] on button "Ignore" at bounding box center [167, 178] width 32 height 11
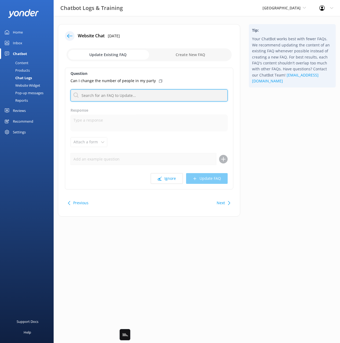
click at [150, 94] on input "text" at bounding box center [149, 95] width 157 height 12
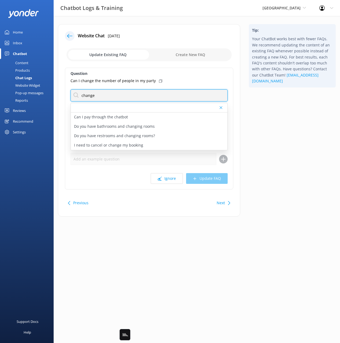
type input "change"
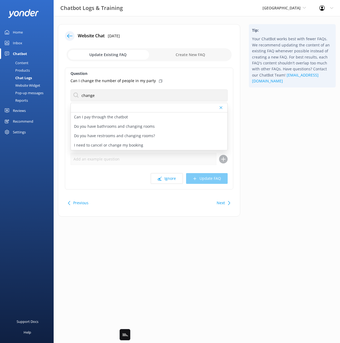
click at [159, 82] on icon at bounding box center [160, 80] width 3 height 3
click at [135, 143] on p "I need to cancel or change my booking" at bounding box center [108, 145] width 69 height 6
type textarea "If you'd like to cancel or amend your reservation, please contact the team at […"
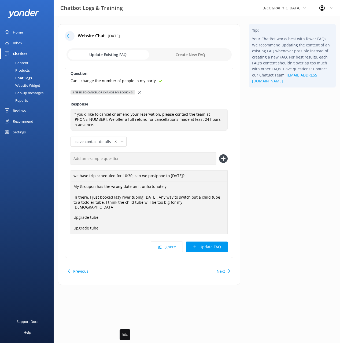
click at [159, 153] on input "text" at bounding box center [144, 158] width 146 height 12
paste input "Can I change the number of people in my party"
type input "Can I change the number of people in my party"
click at [219, 154] on button at bounding box center [223, 158] width 9 height 9
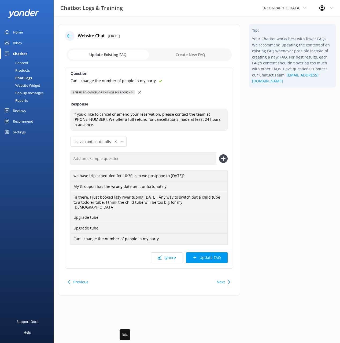
drag, startPoint x: 208, startPoint y: 246, endPoint x: 232, endPoint y: 242, distance: 24.2
click at [208, 252] on button "Update FAQ" at bounding box center [207, 257] width 42 height 11
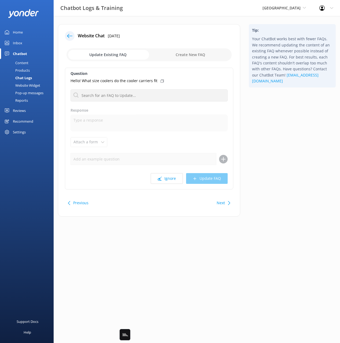
click at [284, 230] on html "Chatbot Logs & Training Adirondack Adventure Center Black Cat Cruises [GEOGRAPH…" at bounding box center [170, 171] width 340 height 343
click at [272, 148] on div "Tip: Your ChatBot works best with fewer FAQs. We recommend updating the content…" at bounding box center [293, 123] width 96 height 198
click at [224, 202] on button "Next" at bounding box center [221, 203] width 8 height 11
click at [173, 180] on button "Ignore" at bounding box center [167, 178] width 32 height 11
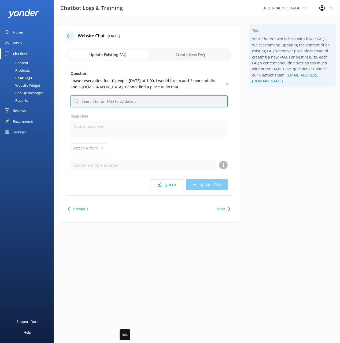
click at [147, 102] on input "text" at bounding box center [149, 101] width 157 height 12
type input "change"
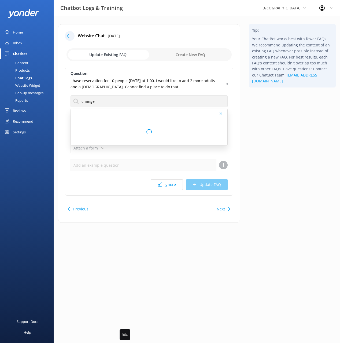
drag, startPoint x: 227, startPoint y: 83, endPoint x: 223, endPoint y: 86, distance: 5.2
click at [227, 83] on icon at bounding box center [227, 83] width 2 height 3
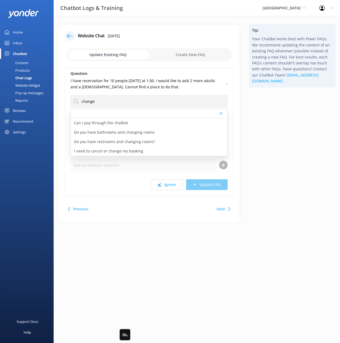
drag, startPoint x: 121, startPoint y: 151, endPoint x: 137, endPoint y: 167, distance: 22.4
click at [121, 151] on p "I need to cancel or change my booking" at bounding box center [108, 151] width 69 height 6
type textarea "If you'd like to cancel or amend your reservation, please contact the team at […"
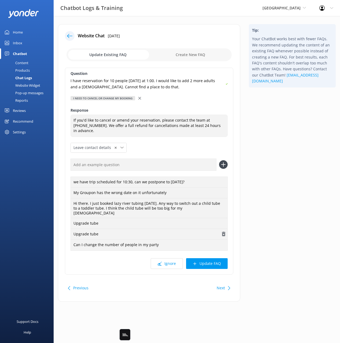
click at [223, 232] on use "button" at bounding box center [223, 234] width 3 height 5
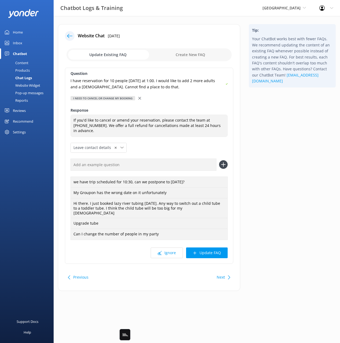
click at [162, 161] on input "text" at bounding box center [144, 165] width 146 height 12
paste input "I have reservation for 10 people [DATE] at 1:00. I would like to add 2 more adu…"
type input "I have reservation for 10 people [DATE] at 1:00. I would like to add 2 more adu…"
click at [219, 160] on button at bounding box center [223, 164] width 9 height 9
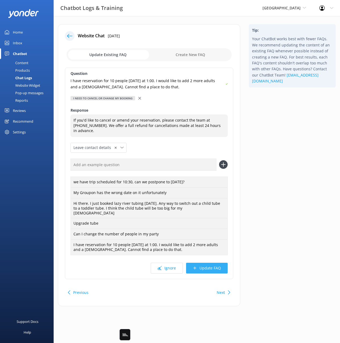
click at [211, 263] on button "Update FAQ" at bounding box center [207, 268] width 42 height 11
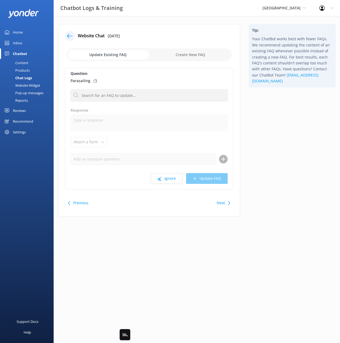
click at [263, 158] on div "Tip: Your ChatBot works best with fewer FAQs. We recommend updating the content…" at bounding box center [293, 123] width 96 height 198
drag, startPoint x: 253, startPoint y: 191, endPoint x: 226, endPoint y: 205, distance: 30.4
click at [248, 194] on div "Tip: Your ChatBot works best with fewer FAQs. We recommend updating the content…" at bounding box center [293, 123] width 96 height 198
click at [223, 206] on button "Next" at bounding box center [221, 203] width 8 height 11
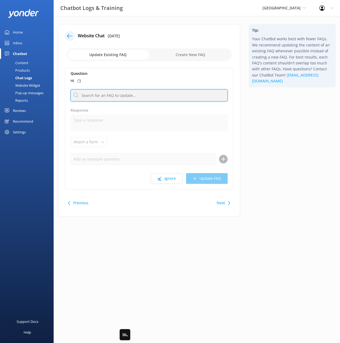
click at [142, 92] on input "text" at bounding box center [149, 95] width 157 height 12
type input "hello"
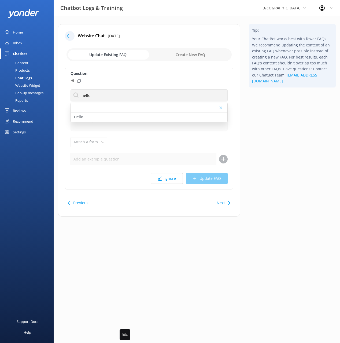
drag, startPoint x: 78, startPoint y: 80, endPoint x: 86, endPoint y: 96, distance: 17.8
click at [78, 80] on icon at bounding box center [79, 80] width 3 height 3
drag, startPoint x: 101, startPoint y: 114, endPoint x: 111, endPoint y: 133, distance: 20.6
click at [102, 114] on div "Hello" at bounding box center [149, 116] width 157 height 9
type textarea "Hi there! How can I help?"
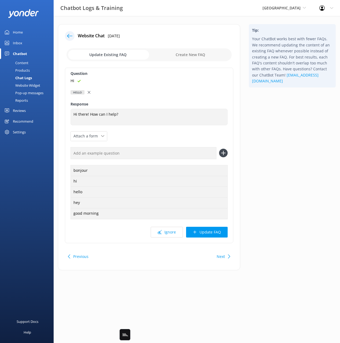
click at [132, 152] on input "text" at bounding box center [144, 153] width 146 height 12
paste input "Hi"
type input "Hi"
click at [219, 149] on button at bounding box center [223, 153] width 9 height 9
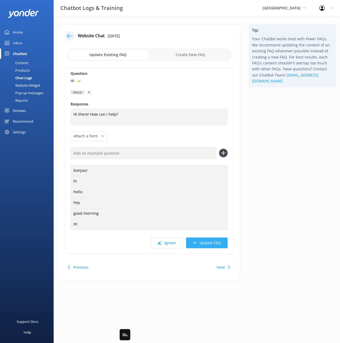
click at [208, 243] on button "Update FAQ" at bounding box center [207, 243] width 42 height 11
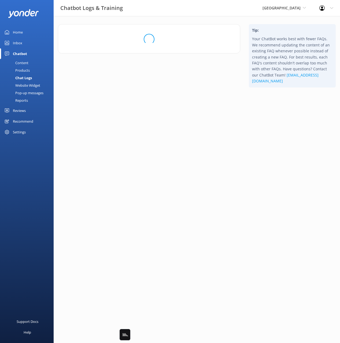
drag, startPoint x: 268, startPoint y: 212, endPoint x: 261, endPoint y: 216, distance: 8.1
click at [268, 96] on div "Tip: Your ChatBot works best with fewer FAQs. We recommend updating the content…" at bounding box center [293, 60] width 96 height 72
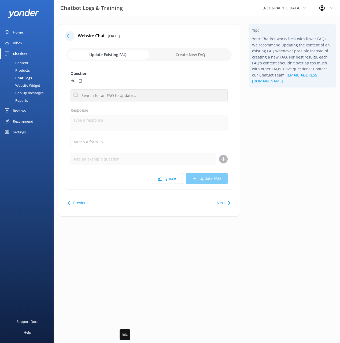
drag, startPoint x: 168, startPoint y: 179, endPoint x: 188, endPoint y: 176, distance: 20.7
click at [168, 179] on button "Ignore" at bounding box center [167, 178] width 32 height 11
click at [281, 147] on div "Tip: Your ChatBot works best with fewer FAQs. We recommend updating the content…" at bounding box center [293, 123] width 96 height 198
click at [224, 203] on button "Next" at bounding box center [221, 203] width 8 height 11
click at [218, 201] on button "Next" at bounding box center [221, 203] width 8 height 11
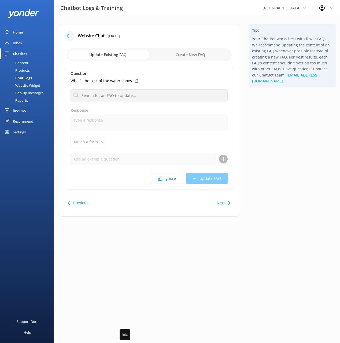
click at [218, 201] on button "Next" at bounding box center [221, 203] width 8 height 11
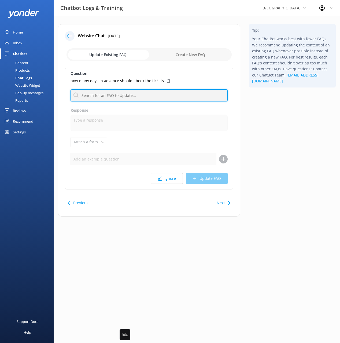
click at [143, 95] on input "text" at bounding box center [149, 95] width 157 height 12
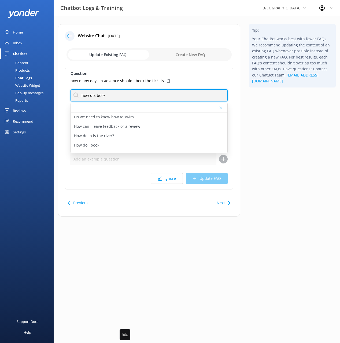
type input "how do. book"
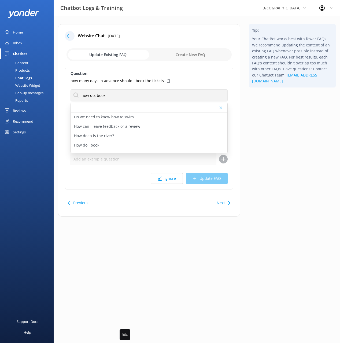
drag, startPoint x: 165, startPoint y: 80, endPoint x: 149, endPoint y: 104, distance: 29.1
click at [167, 80] on icon at bounding box center [168, 80] width 3 height 3
click at [94, 145] on p "How do I book" at bounding box center [86, 145] width 25 height 6
type textarea "To view live availability and book your tour, click [URL][DOMAIN_NAME]"
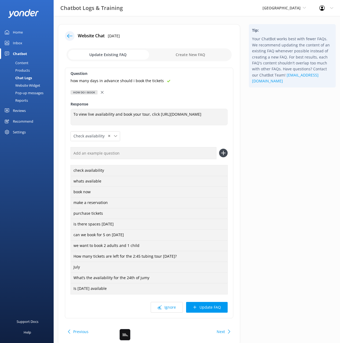
click at [154, 149] on input "text" at bounding box center [144, 153] width 146 height 12
paste input "how many days in advance should i book the tickets"
type input "how many days in advance should i book the tickets"
click at [219, 149] on button at bounding box center [223, 153] width 9 height 9
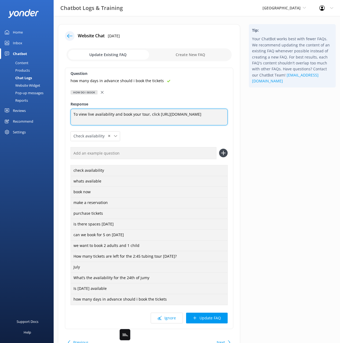
click at [148, 121] on textarea "To view live availability and book your tour, click [URL][DOMAIN_NAME]" at bounding box center [149, 117] width 157 height 17
type textarea "To view live availability and book your tour, click [URL][DOMAIN_NAME] . We rec…"
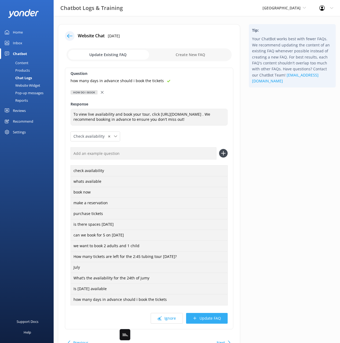
click at [212, 324] on button "Update FAQ" at bounding box center [207, 318] width 42 height 11
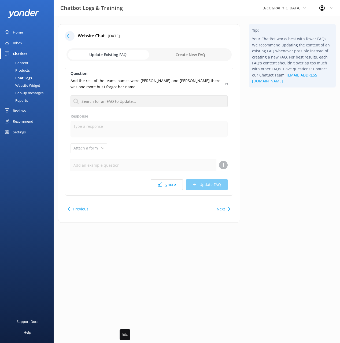
click at [279, 174] on div "Tip: Your ChatBot works best with fewer FAQs. We recommend updating the content…" at bounding box center [293, 126] width 96 height 204
click at [162, 181] on button "Ignore" at bounding box center [167, 184] width 32 height 11
click at [285, 171] on div "Tip: Your ChatBot works best with fewer FAQs. We recommend updating the content…" at bounding box center [293, 126] width 96 height 204
drag, startPoint x: 263, startPoint y: 163, endPoint x: 257, endPoint y: 165, distance: 5.9
click at [260, 163] on div "Tip: Your ChatBot works best with fewer FAQs. We recommend updating the content…" at bounding box center [293, 126] width 96 height 204
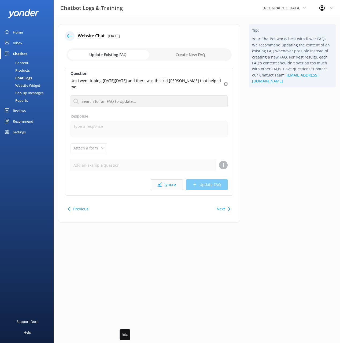
click at [163, 188] on button "Ignore" at bounding box center [167, 184] width 32 height 11
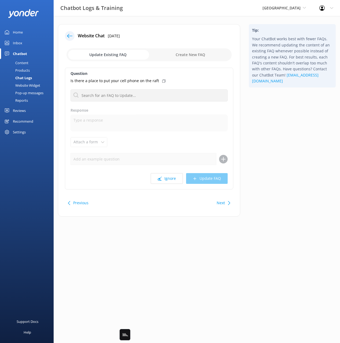
click at [260, 162] on div "Tip: Your ChatBot works best with fewer FAQs. We recommend updating the content…" at bounding box center [293, 123] width 96 height 198
click at [223, 201] on button "Next" at bounding box center [221, 203] width 8 height 11
click at [171, 179] on button "Ignore" at bounding box center [167, 178] width 32 height 11
drag, startPoint x: 277, startPoint y: 167, endPoint x: 240, endPoint y: 173, distance: 37.2
click at [274, 167] on div "Tip: Your ChatBot works best with fewer FAQs. We recommend updating the content…" at bounding box center [293, 123] width 96 height 198
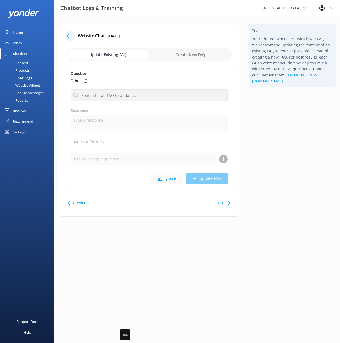
click at [174, 182] on button "Ignore" at bounding box center [167, 178] width 32 height 11
click at [263, 175] on div "Tip: Your ChatBot works best with fewer FAQs. We recommend updating the content…" at bounding box center [293, 123] width 96 height 198
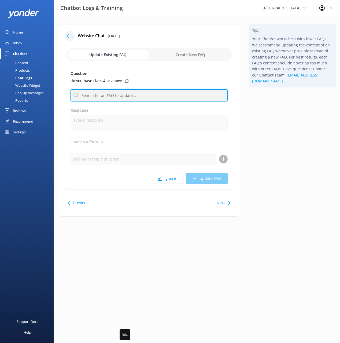
click at [151, 99] on input "text" at bounding box center [149, 95] width 157 height 12
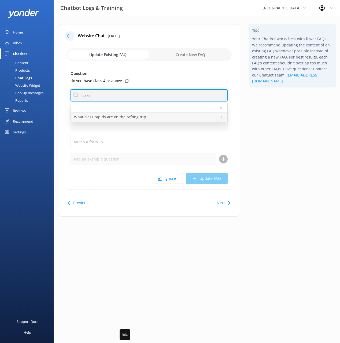
type input "class"
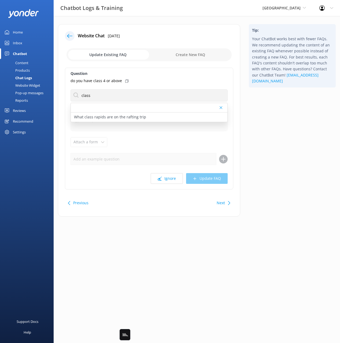
drag, startPoint x: 151, startPoint y: 118, endPoint x: 129, endPoint y: 85, distance: 39.2
click at [151, 117] on div "What class rapids are on the rafting trip" at bounding box center [149, 116] width 157 height 9
type textarea "The Sacandaga River is dam controlled and offers class 2 and 3 Whitewater each …"
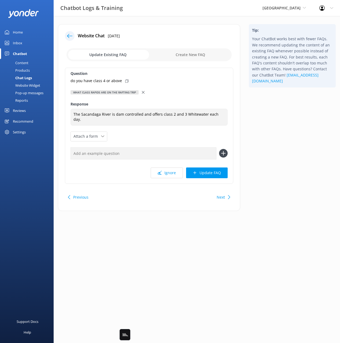
click at [125, 80] on icon at bounding box center [126, 80] width 3 height 3
drag, startPoint x: 195, startPoint y: 158, endPoint x: 205, endPoint y: 155, distance: 10.8
click at [195, 158] on input "text" at bounding box center [144, 153] width 146 height 12
paste input "do you have class 4 or above"
type input "do you have class 4 or above"
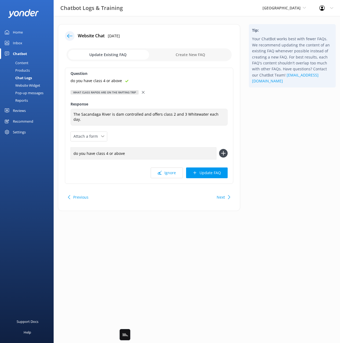
drag, startPoint x: 224, startPoint y: 152, endPoint x: 223, endPoint y: 164, distance: 11.9
click at [224, 152] on icon at bounding box center [223, 153] width 9 height 9
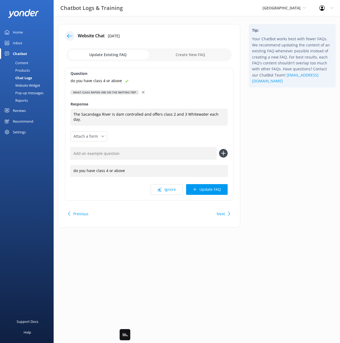
drag, startPoint x: 219, startPoint y: 188, endPoint x: 235, endPoint y: 183, distance: 16.6
click at [219, 188] on button "Update FAQ" at bounding box center [207, 189] width 42 height 11
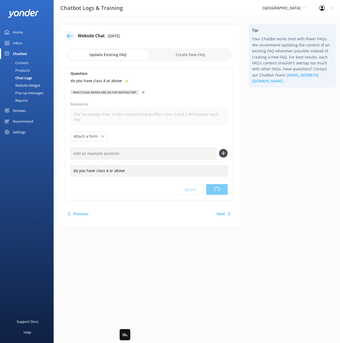
click at [269, 168] on div "Tip: Your ChatBot works best with fewer FAQs. We recommend updating the content…" at bounding box center [293, 128] width 96 height 209
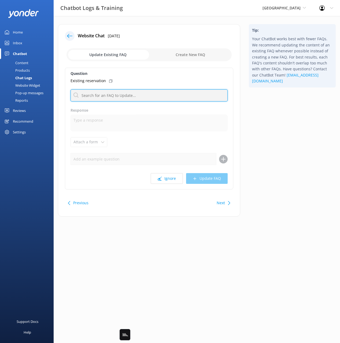
click at [137, 98] on input "text" at bounding box center [149, 95] width 157 height 12
type input "c"
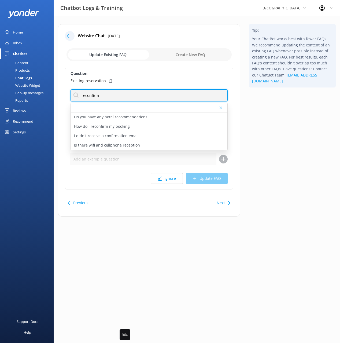
type input "reconfirm"
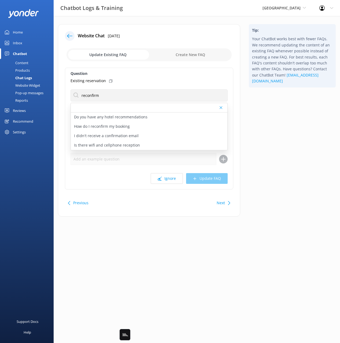
click at [266, 126] on div "Tip: Your ChatBot works best with fewer FAQs. We recommend updating the content…" at bounding box center [293, 123] width 96 height 198
drag, startPoint x: 129, startPoint y: 127, endPoint x: 116, endPoint y: 104, distance: 26.1
click at [129, 127] on p "How do I reconfirm my booking" at bounding box center [102, 126] width 56 height 6
type textarea "Please feel free to give us a call @ [PHONE_NUMBER] to reconfirm your booking"
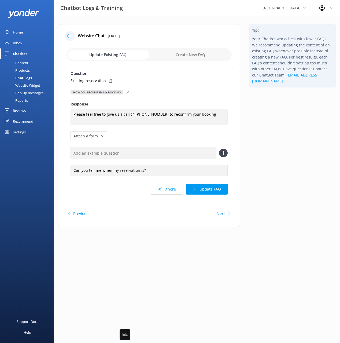
click at [112, 79] on div "Existing reservation" at bounding box center [149, 81] width 157 height 6
click at [178, 152] on input "text" at bounding box center [144, 153] width 146 height 12
paste input "Existing reservation"
type input "Existing reservation"
click at [219, 149] on button at bounding box center [223, 153] width 9 height 9
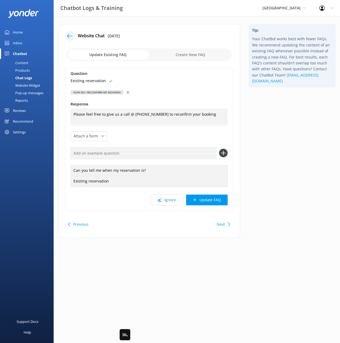
click at [202, 198] on button "Update FAQ" at bounding box center [207, 200] width 42 height 11
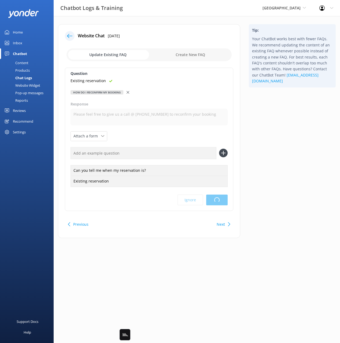
drag, startPoint x: 278, startPoint y: 177, endPoint x: 274, endPoint y: 180, distance: 5.2
click at [278, 177] on div "Tip: Your ChatBot works best with fewer FAQs. We recommend updating the content…" at bounding box center [293, 133] width 96 height 219
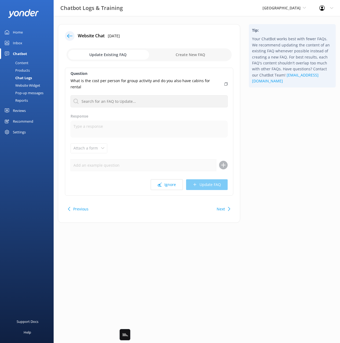
click at [280, 171] on div "Tip: Your ChatBot works best with fewer FAQs. We recommend updating the content…" at bounding box center [293, 126] width 96 height 204
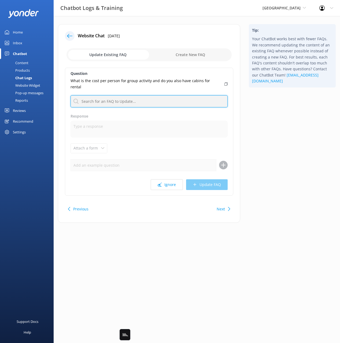
drag, startPoint x: 186, startPoint y: 93, endPoint x: 197, endPoint y: 97, distance: 11.7
click at [186, 95] on input "text" at bounding box center [149, 101] width 157 height 12
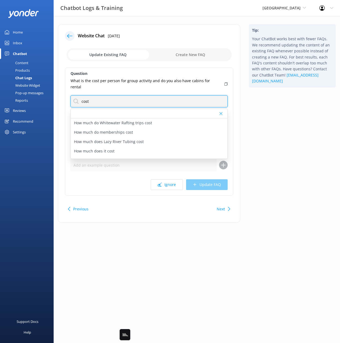
type input "cost"
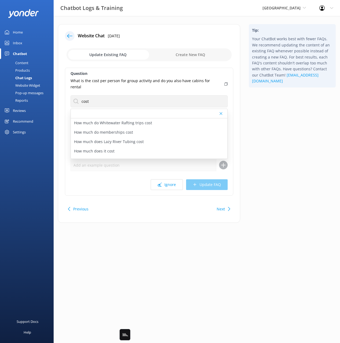
drag, startPoint x: 222, startPoint y: 81, endPoint x: 221, endPoint y: 87, distance: 6.5
click at [225, 82] on icon at bounding box center [226, 83] width 3 height 3
drag, startPoint x: 122, startPoint y: 146, endPoint x: 129, endPoint y: 145, distance: 6.5
click at [122, 147] on div "How much does it cost" at bounding box center [149, 151] width 157 height 9
type textarea "Prices vary depending on the tour, season, group size, and fare type. For the m…"
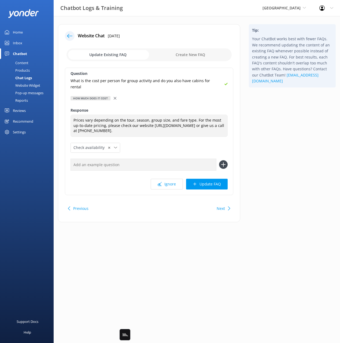
click at [185, 159] on input "text" at bounding box center [144, 165] width 146 height 12
paste input "What is the cost per person for group activity and do you also have cabins for …"
type input "What is the cost per person for group activity and do you also have cabins for …"
click at [219, 160] on button at bounding box center [223, 164] width 9 height 9
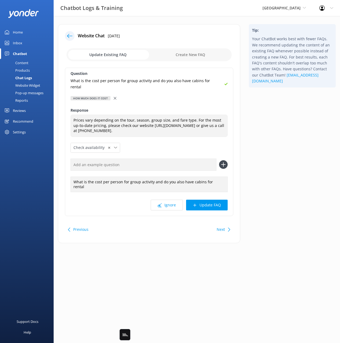
click at [180, 159] on input "text" at bounding box center [144, 165] width 146 height 12
type input "how much"
click at [219, 160] on button at bounding box center [223, 164] width 9 height 9
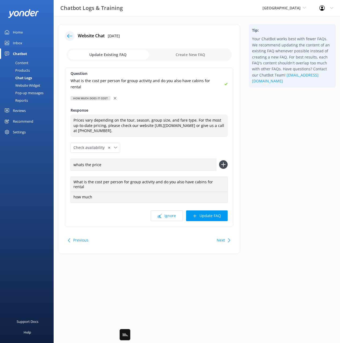
type input "whats the price"
click at [219, 160] on button at bounding box center [223, 164] width 9 height 9
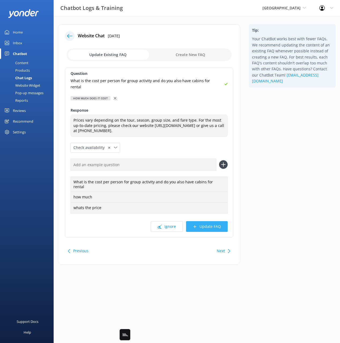
drag, startPoint x: 218, startPoint y: 213, endPoint x: 271, endPoint y: 198, distance: 55.0
click at [218, 221] on button "Update FAQ" at bounding box center [207, 226] width 42 height 11
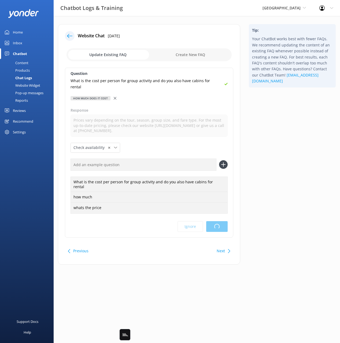
click at [277, 191] on div "Tip: Your ChatBot works best with fewer FAQs. We recommend updating the content…" at bounding box center [293, 147] width 96 height 246
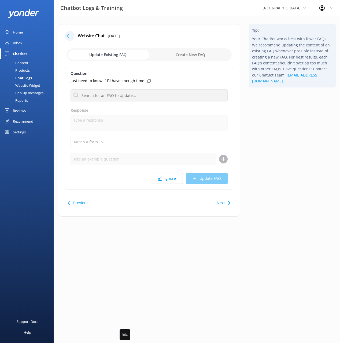
click at [283, 186] on div "Tip: Your ChatBot works best with fewer FAQs. We recommend updating the content…" at bounding box center [293, 123] width 96 height 198
drag, startPoint x: 268, startPoint y: 197, endPoint x: 257, endPoint y: 197, distance: 11.5
click at [265, 197] on div "Tip: Your ChatBot works best with fewer FAQs. We recommend updating the content…" at bounding box center [293, 123] width 96 height 198
drag, startPoint x: 173, startPoint y: 178, endPoint x: 221, endPoint y: 179, distance: 48.6
click at [173, 178] on button "Ignore" at bounding box center [167, 178] width 32 height 11
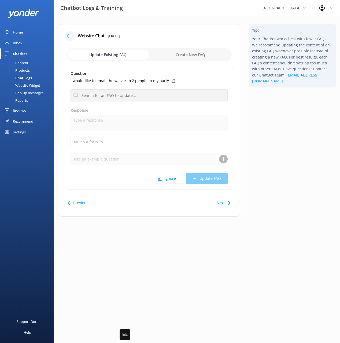
click at [298, 172] on div "Tip: Your ChatBot works best with fewer FAQs. We recommend updating the content…" at bounding box center [293, 123] width 96 height 198
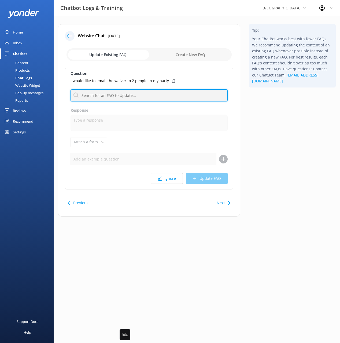
click at [111, 93] on input "text" at bounding box center [149, 95] width 157 height 12
type input "waiver"
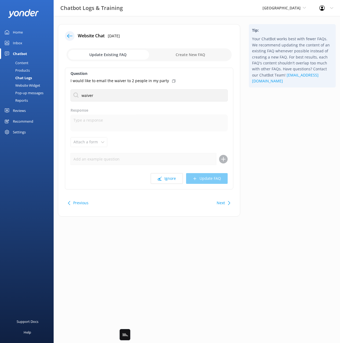
click at [278, 119] on div "Tip: Your ChatBot works best with fewer FAQs. We recommend updating the content…" at bounding box center [293, 123] width 96 height 198
click at [115, 115] on p "Do I need to sign a waiver" at bounding box center [97, 117] width 46 height 6
type textarea "All participants are required to sign a waiver before their activity. You can f…"
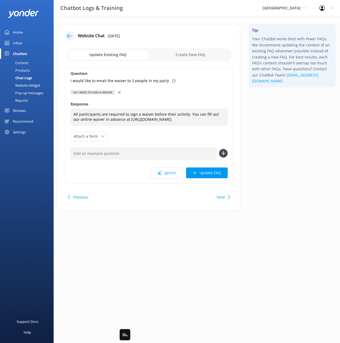
drag, startPoint x: 170, startPoint y: 82, endPoint x: 187, endPoint y: 111, distance: 34.1
click at [172, 82] on icon at bounding box center [173, 80] width 3 height 3
click at [194, 152] on div "Question I would like to email the waiver to 2 people in my party Do I need to …" at bounding box center [149, 126] width 169 height 116
click at [196, 154] on input "text" at bounding box center [144, 153] width 146 height 12
click at [198, 159] on input "text" at bounding box center [144, 153] width 146 height 12
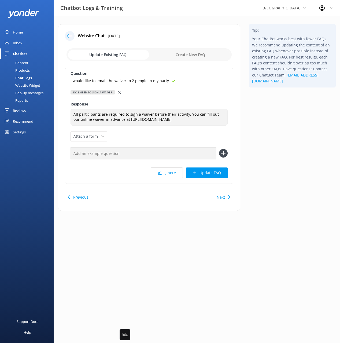
paste input "I would like to email the waiver to 2 people in my party"
type input "I would like to email the waiver to 2 people in my party"
drag, startPoint x: 224, startPoint y: 160, endPoint x: 218, endPoint y: 159, distance: 5.5
click at [223, 158] on icon at bounding box center [223, 153] width 9 height 9
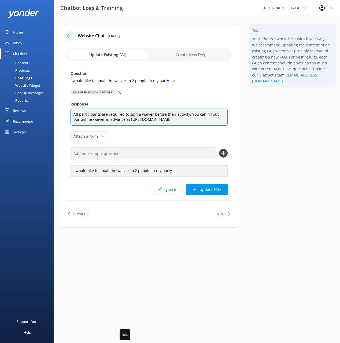
click at [119, 119] on textarea "All participants are required to sign a waiver before their activity. You can f…" at bounding box center [149, 117] width 157 height 17
type textarea "All participants are required to sign a waiver before their activity. You can f…"
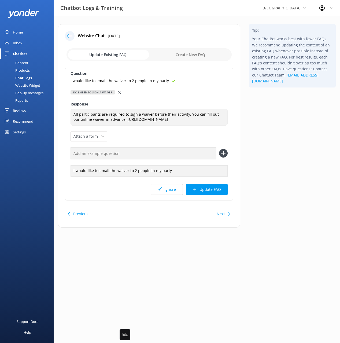
click at [220, 192] on button "Update FAQ" at bounding box center [207, 189] width 42 height 11
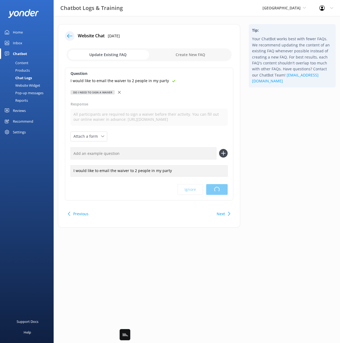
click at [286, 186] on div "Tip: Your ChatBot works best with fewer FAQs. We recommend updating the content…" at bounding box center [293, 128] width 96 height 209
click at [286, 131] on html "Chatbot Logs & Training Adirondack Adventure Center Black Cat Cruises [GEOGRAPH…" at bounding box center [170, 171] width 340 height 343
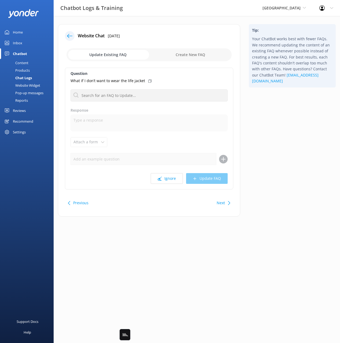
drag, startPoint x: 289, startPoint y: 134, endPoint x: 230, endPoint y: 166, distance: 67.3
click at [288, 134] on div "Tip: Your ChatBot works best with fewer FAQs. We recommend updating the content…" at bounding box center [293, 123] width 96 height 198
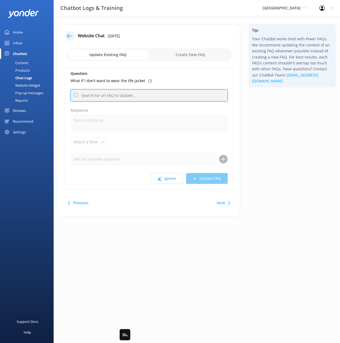
click at [162, 94] on input "text" at bounding box center [149, 95] width 157 height 12
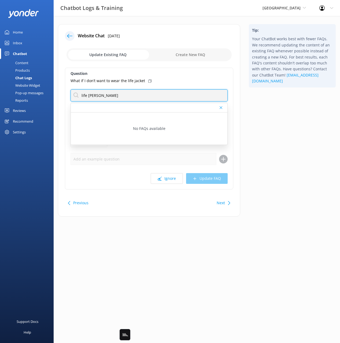
type input "life [PERSON_NAME]"
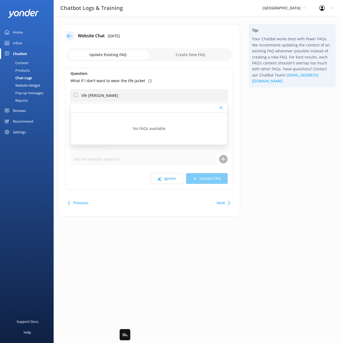
drag, startPoint x: 273, startPoint y: 113, endPoint x: 265, endPoint y: 114, distance: 7.6
click at [271, 113] on div "Tip: Your ChatBot works best with fewer FAQs. We recommend updating the content…" at bounding box center [293, 123] width 96 height 198
click at [222, 200] on button "Next" at bounding box center [221, 203] width 8 height 11
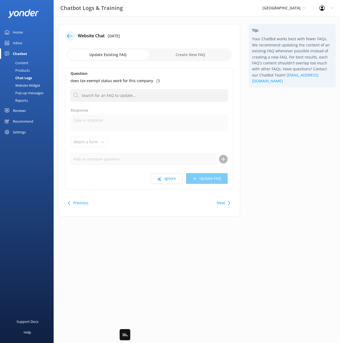
click at [269, 176] on div "Tip: Your ChatBot works best with fewer FAQs. We recommend updating the content…" at bounding box center [293, 123] width 96 height 198
click at [165, 179] on button "Ignore" at bounding box center [167, 178] width 32 height 11
click at [280, 172] on div "Tip: Your ChatBot works best with fewer FAQs. We recommend updating the content…" at bounding box center [293, 123] width 96 height 198
click at [269, 191] on div "Tip: Your ChatBot works best with fewer FAQs. We recommend updating the content…" at bounding box center [293, 123] width 96 height 198
drag, startPoint x: 238, startPoint y: 170, endPoint x: 232, endPoint y: 175, distance: 7.6
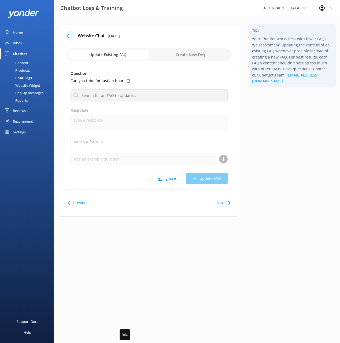
click at [238, 170] on div "Website Chat [DATE] Update Existing FAQ Create New FAQ Question Can you tube fo…" at bounding box center [149, 120] width 183 height 192
click at [221, 203] on button "Next" at bounding box center [221, 203] width 8 height 11
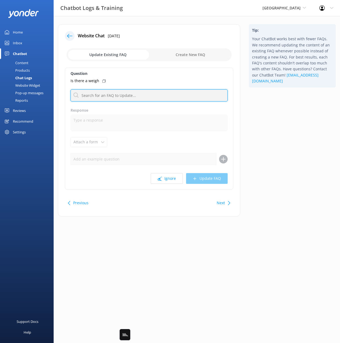
click at [144, 95] on input "text" at bounding box center [149, 95] width 157 height 12
type input "weight"
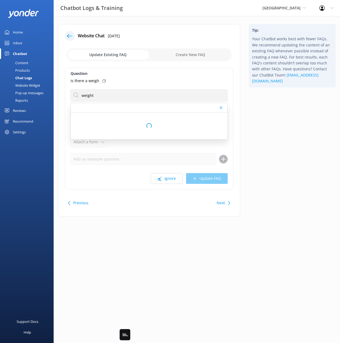
click at [103, 80] on icon at bounding box center [104, 80] width 3 height 3
click at [267, 116] on div "Tip: Your ChatBot works best with fewer FAQs. We recommend updating the content…" at bounding box center [293, 123] width 96 height 198
click at [112, 137] on p "What is the weight limit" at bounding box center [95, 136] width 43 height 6
type textarea "There’s no weight limit for tubing or rafting. For the Treetop Adventure activi…"
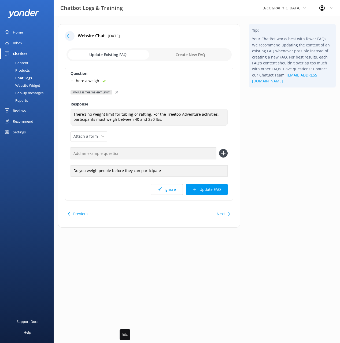
click at [152, 153] on input "text" at bounding box center [144, 153] width 146 height 12
paste input "Is there a weigh"
type input "Is there a weigh"
click at [219, 149] on button at bounding box center [223, 153] width 9 height 9
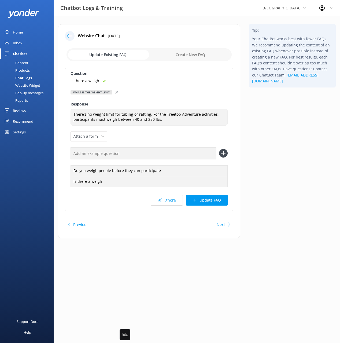
drag, startPoint x: 204, startPoint y: 201, endPoint x: 207, endPoint y: 200, distance: 2.7
click at [204, 201] on button "Update FAQ" at bounding box center [207, 200] width 42 height 11
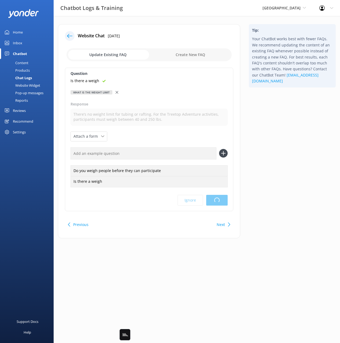
click at [268, 187] on div "Tip: Your ChatBot works best with fewer FAQs. We recommend updating the content…" at bounding box center [293, 134] width 96 height 220
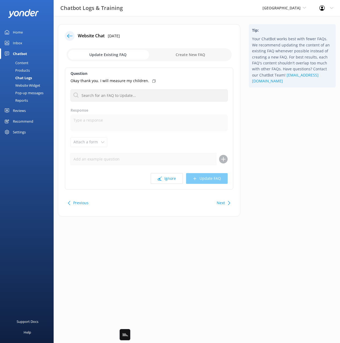
drag, startPoint x: 286, startPoint y: 170, endPoint x: 286, endPoint y: 167, distance: 3.0
click at [286, 170] on div "Tip: Your ChatBot works best with fewer FAQs. We recommend updating the content…" at bounding box center [293, 123] width 96 height 198
click at [166, 177] on button "Ignore" at bounding box center [167, 178] width 32 height 11
click at [271, 141] on html "Chatbot Logs & Training Adirondack Adventure Center Black Cat Cruises [GEOGRAPH…" at bounding box center [170, 171] width 340 height 343
drag, startPoint x: 269, startPoint y: 141, endPoint x: 254, endPoint y: 157, distance: 22.2
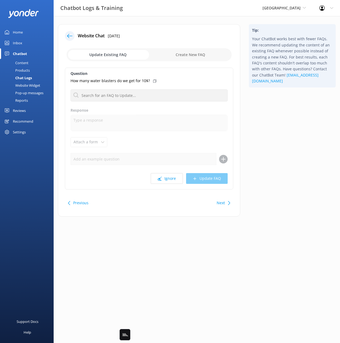
click at [269, 141] on div "Tip: Your ChatBot works best with fewer FAQs. We recommend updating the content…" at bounding box center [293, 123] width 96 height 198
drag, startPoint x: 281, startPoint y: 180, endPoint x: 233, endPoint y: 208, distance: 55.9
click at [275, 184] on div "Tip: Your ChatBot works best with fewer FAQs. We recommend updating the content…" at bounding box center [293, 123] width 96 height 198
click at [167, 177] on button "Ignore" at bounding box center [167, 178] width 32 height 11
click at [265, 156] on html "Chatbot Logs & Training Adirondack Adventure Center Black Cat Cruises [GEOGRAPH…" at bounding box center [170, 171] width 340 height 343
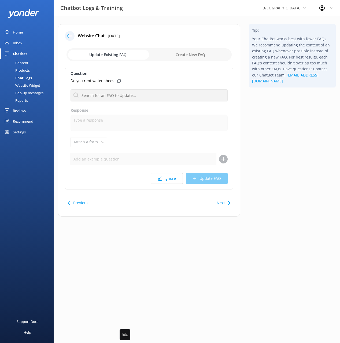
drag, startPoint x: 169, startPoint y: 178, endPoint x: 210, endPoint y: 170, distance: 41.8
click at [169, 178] on button "Ignore" at bounding box center [167, 178] width 32 height 11
click at [268, 158] on div "Tip: Your ChatBot works best with fewer FAQs. We recommend updating the content…" at bounding box center [293, 123] width 96 height 198
click at [223, 203] on button "Next" at bounding box center [221, 203] width 8 height 11
click at [223, 202] on button "Next" at bounding box center [221, 203] width 8 height 11
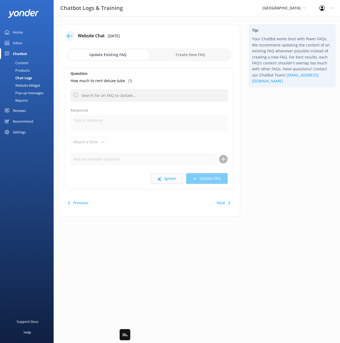
click at [168, 183] on button "Ignore" at bounding box center [167, 178] width 32 height 11
drag, startPoint x: 280, startPoint y: 181, endPoint x: 254, endPoint y: 192, distance: 28.1
click at [280, 181] on div "Tip: Your ChatBot works best with fewer FAQs. We recommend updating the content…" at bounding box center [293, 123] width 96 height 198
click at [226, 201] on div "Next" at bounding box center [223, 203] width 17 height 11
click at [223, 205] on button "Next" at bounding box center [221, 203] width 8 height 11
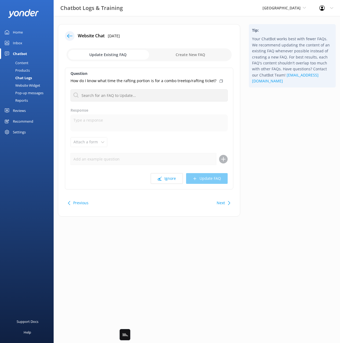
click at [222, 200] on button "Next" at bounding box center [221, 203] width 8 height 11
click at [159, 177] on icon at bounding box center [160, 179] width 4 height 4
click at [265, 170] on div "Tip: Your ChatBot works best with fewer FAQs. We recommend updating the content…" at bounding box center [293, 123] width 96 height 198
click at [225, 203] on div "Next" at bounding box center [223, 203] width 17 height 11
click at [225, 202] on div "Next" at bounding box center [223, 203] width 17 height 11
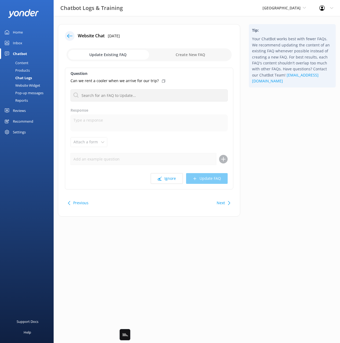
click at [281, 169] on div "Tip: Your ChatBot works best with fewer FAQs. We recommend updating the content…" at bounding box center [293, 123] width 96 height 198
click at [169, 178] on button "Ignore" at bounding box center [167, 178] width 32 height 11
click at [257, 179] on div "Tip: Your ChatBot works best with fewer FAQs. We recommend updating the content…" at bounding box center [293, 123] width 96 height 198
click at [218, 200] on button "Next" at bounding box center [221, 203] width 8 height 11
click at [221, 200] on button "Next" at bounding box center [221, 203] width 8 height 11
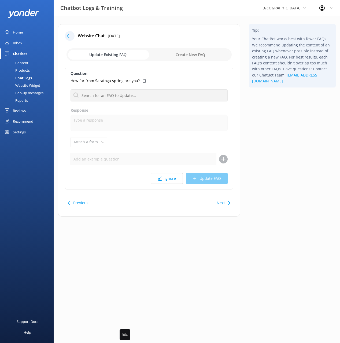
click at [221, 200] on button "Next" at bounding box center [221, 203] width 8 height 11
click at [280, 184] on div "Tip: Your ChatBot works best with fewer FAQs. We recommend updating the content…" at bounding box center [293, 123] width 96 height 198
click at [279, 187] on div "Tip: Your ChatBot works best with fewer FAQs. We recommend updating the content…" at bounding box center [293, 123] width 96 height 198
click at [217, 203] on div "Next" at bounding box center [223, 203] width 17 height 11
click at [217, 203] on button "Next" at bounding box center [221, 203] width 8 height 11
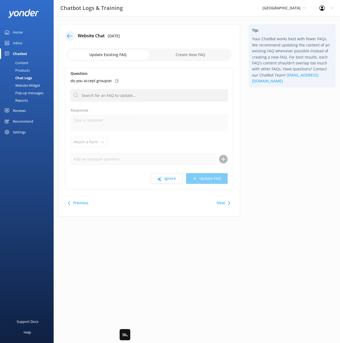
click at [217, 203] on button "Next" at bounding box center [221, 203] width 8 height 11
click at [172, 179] on button "Ignore" at bounding box center [167, 178] width 32 height 11
click at [224, 200] on button "Next" at bounding box center [221, 203] width 8 height 11
click at [219, 203] on button "Next" at bounding box center [221, 203] width 8 height 11
click at [219, 202] on button "Next" at bounding box center [221, 203] width 8 height 11
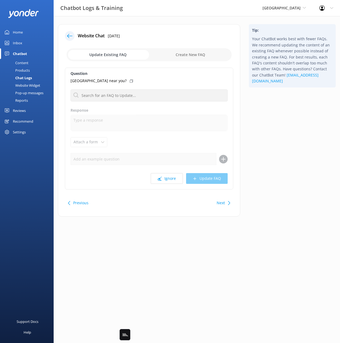
click at [220, 202] on button "Next" at bounding box center [221, 203] width 8 height 11
click at [75, 201] on button "Previous" at bounding box center [80, 203] width 15 height 11
click at [169, 175] on button "Ignore" at bounding box center [167, 178] width 32 height 11
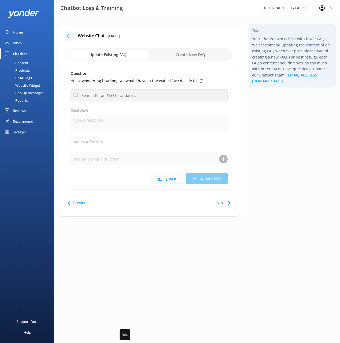
click at [169, 178] on button "Ignore" at bounding box center [167, 178] width 32 height 11
click at [223, 204] on button "Next" at bounding box center [221, 203] width 8 height 11
click at [256, 194] on div "Tip: Your ChatBot works best with fewer FAQs. We recommend updating the content…" at bounding box center [293, 123] width 96 height 198
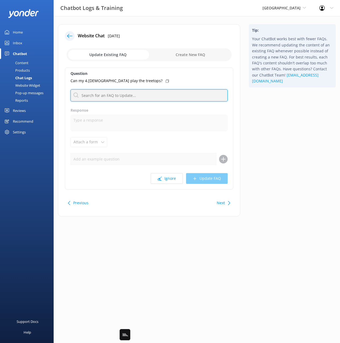
click at [115, 94] on input "text" at bounding box center [149, 95] width 157 height 12
type input "age lim"
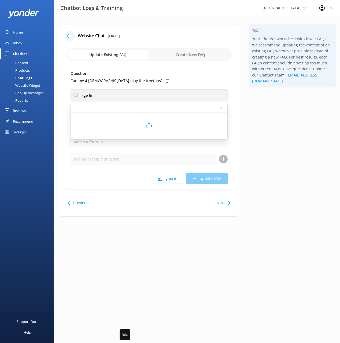
click at [166, 80] on icon at bounding box center [167, 80] width 3 height 3
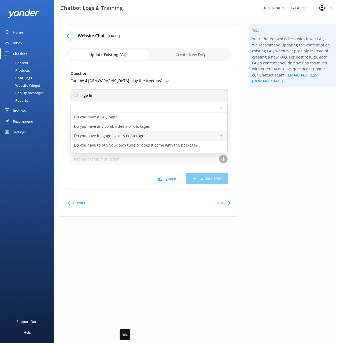
drag, startPoint x: 254, startPoint y: 120, endPoint x: 215, endPoint y: 133, distance: 41.8
click at [254, 120] on div "Tip: Your ChatBot works best with fewer FAQs. We recommend updating the content…" at bounding box center [293, 123] width 96 height 198
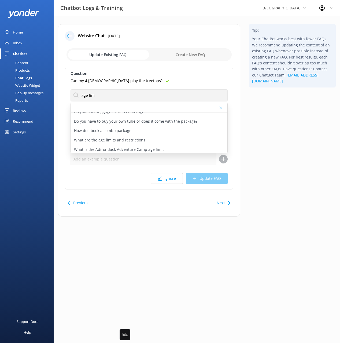
scroll to position [23, 0]
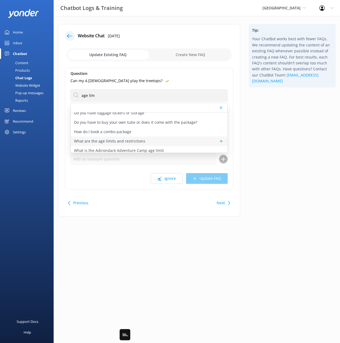
click at [121, 141] on p "What are the age limits and restrictions" at bounding box center [109, 141] width 71 height 6
type textarea "We welcome a range of ages across our experiences! Tubing is available for ages…"
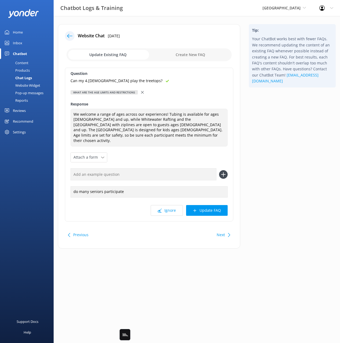
click at [160, 171] on input "text" at bounding box center [144, 174] width 146 height 12
paste input "Can my 4.[DEMOGRAPHIC_DATA] play the treetops?"
type input "Can my 4.[DEMOGRAPHIC_DATA] play the treetops?"
click at [219, 170] on button at bounding box center [223, 174] width 9 height 9
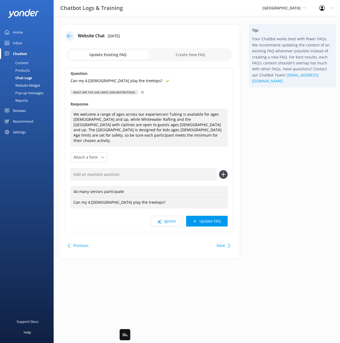
drag, startPoint x: 208, startPoint y: 215, endPoint x: 251, endPoint y: 202, distance: 45.1
click at [208, 216] on button "Update FAQ" at bounding box center [207, 221] width 42 height 11
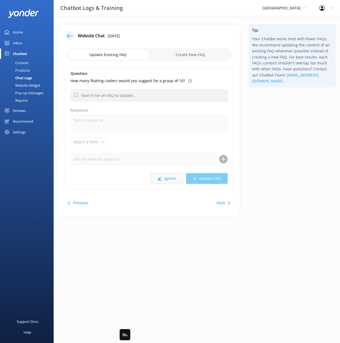
click at [171, 179] on button "Ignore" at bounding box center [167, 178] width 32 height 11
click at [164, 179] on button "Ignore" at bounding box center [167, 178] width 32 height 11
click at [221, 200] on button "Next" at bounding box center [221, 203] width 8 height 11
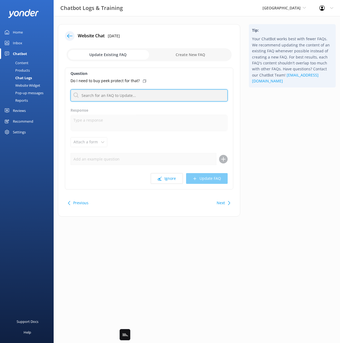
click at [133, 96] on input "text" at bounding box center [149, 95] width 157 height 12
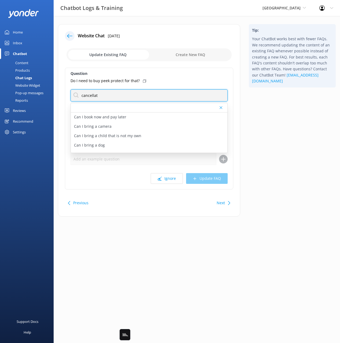
type input "cancellat"
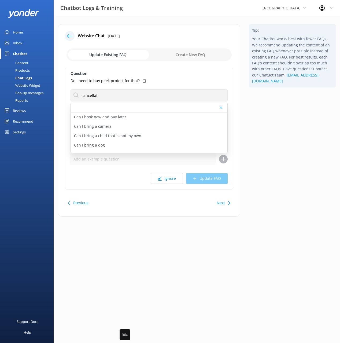
click at [276, 125] on div "Tip: Your ChatBot works best with fewer FAQs. We recommend updating the content…" at bounding box center [293, 123] width 96 height 198
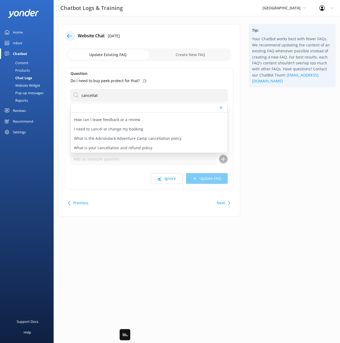
drag, startPoint x: 146, startPoint y: 145, endPoint x: 207, endPoint y: 158, distance: 62.1
click at [146, 145] on p "What is your cancellation and refund policy" at bounding box center [113, 148] width 78 height 6
type textarea "Customers will receive a full refund with 24 hours notice of cancellation. Cont…"
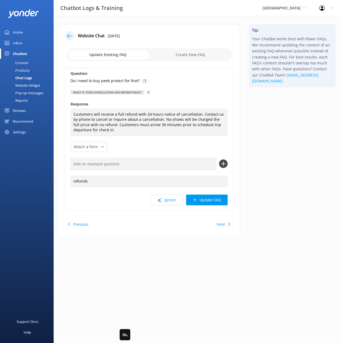
click at [252, 160] on div "Tip: Your ChatBot works best with fewer FAQs. We recommend updating the content…" at bounding box center [293, 133] width 96 height 219
drag, startPoint x: 278, startPoint y: 149, endPoint x: 247, endPoint y: 196, distance: 56.6
click at [278, 149] on div "Tip: Your ChatBot works best with fewer FAQs. We recommend updating the content…" at bounding box center [293, 133] width 96 height 219
click at [223, 218] on div "Previous Next" at bounding box center [149, 224] width 169 height 15
click at [223, 223] on button "Next" at bounding box center [221, 224] width 8 height 11
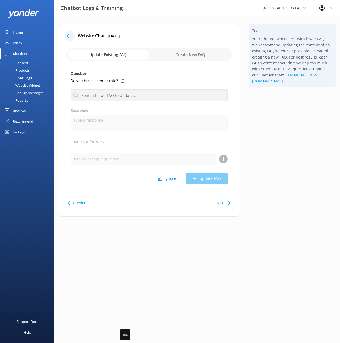
click at [261, 194] on div "Tip: Your ChatBot works best with fewer FAQs. We recommend updating the content…" at bounding box center [293, 123] width 96 height 198
click at [224, 203] on button "Next" at bounding box center [221, 203] width 8 height 11
click at [223, 204] on button "Next" at bounding box center [221, 203] width 8 height 11
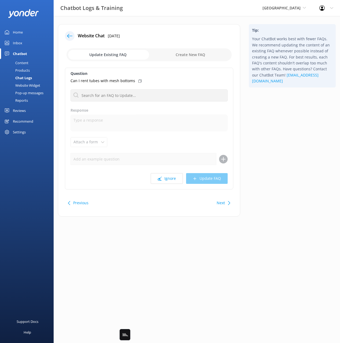
click at [223, 204] on button "Next" at bounding box center [221, 203] width 8 height 11
click at [177, 178] on button "Ignore" at bounding box center [167, 178] width 32 height 11
click at [169, 180] on button "Ignore" at bounding box center [167, 178] width 32 height 11
click at [167, 178] on button "Ignore" at bounding box center [167, 178] width 32 height 11
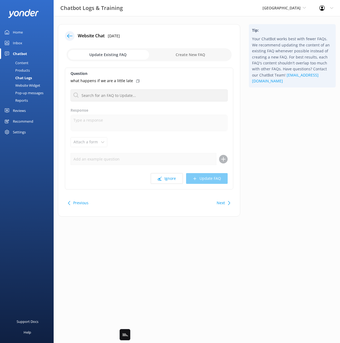
click at [225, 205] on div "Next" at bounding box center [223, 203] width 17 height 11
click at [224, 204] on button "Next" at bounding box center [221, 203] width 8 height 11
click at [171, 180] on button "Ignore" at bounding box center [167, 178] width 32 height 11
click at [172, 180] on button "Ignore" at bounding box center [167, 178] width 32 height 11
click at [221, 200] on button "Next" at bounding box center [221, 203] width 8 height 11
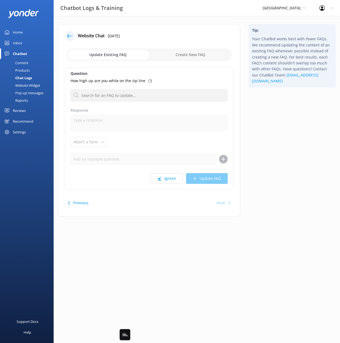
click at [221, 200] on div "Next" at bounding box center [221, 203] width 8 height 11
click at [64, 35] on div "Website Chat [DATE] Update Existing FAQ Create New FAQ Question How high up are…" at bounding box center [149, 120] width 183 height 192
click at [67, 35] on icon at bounding box center [69, 35] width 5 height 5
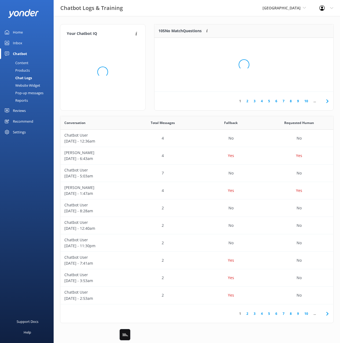
scroll to position [188, 273]
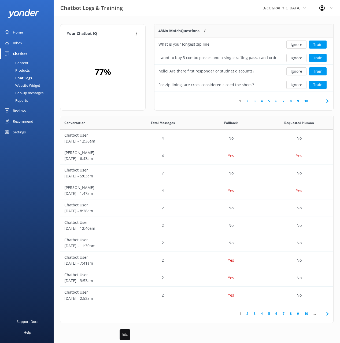
click at [140, 21] on div "Your Chatbot IQ Your Chatbot IQ is the percentage of trained FAQs against untra…" at bounding box center [197, 175] width 287 height 318
click at [131, 21] on div "Your Chatbot IQ Your Chatbot IQ is the percentage of trained FAQs against untra…" at bounding box center [197, 175] width 287 height 318
drag, startPoint x: 21, startPoint y: 69, endPoint x: 23, endPoint y: 65, distance: 4.6
click at [22, 69] on div "Products" at bounding box center [16, 71] width 27 height 8
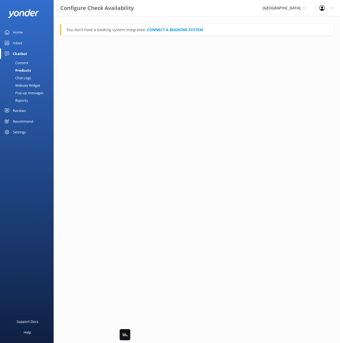
click at [24, 62] on div "Content" at bounding box center [15, 63] width 25 height 8
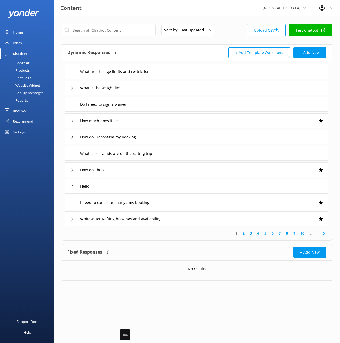
drag, startPoint x: 108, startPoint y: 41, endPoint x: 62, endPoint y: 39, distance: 45.6
click at [107, 41] on div "Sort by: Last updated Title (A-Z) Last updated Upload CSV Test Chatbot Dynamic …" at bounding box center [197, 156] width 287 height 281
click at [14, 30] on div "Home" at bounding box center [18, 32] width 10 height 11
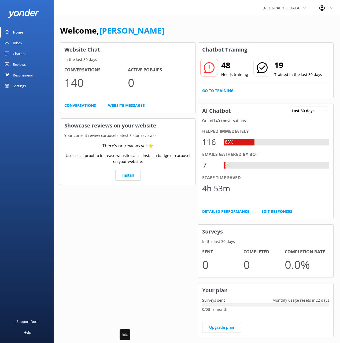
click at [161, 34] on div "Welcome, [PERSON_NAME]" at bounding box center [197, 33] width 274 height 18
click at [174, 32] on div "Welcome, [PERSON_NAME]" at bounding box center [197, 33] width 274 height 18
drag, startPoint x: 24, startPoint y: 53, endPoint x: 24, endPoint y: 59, distance: 5.4
click at [24, 54] on div "Chatbot" at bounding box center [19, 53] width 13 height 11
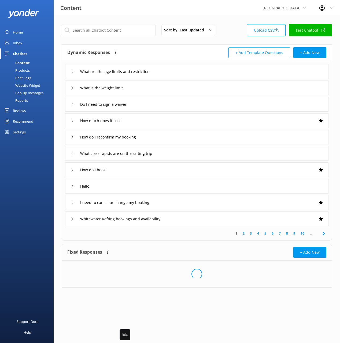
click at [27, 75] on div "Chat Logs" at bounding box center [17, 78] width 28 height 8
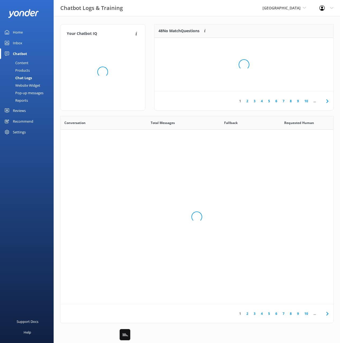
scroll to position [188, 273]
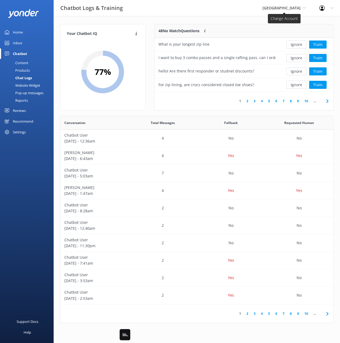
click at [287, 10] on span "[GEOGRAPHIC_DATA]" at bounding box center [282, 7] width 38 height 5
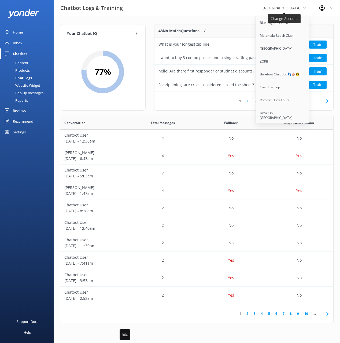
scroll to position [3336, 0]
click at [276, 145] on link "Honky Tonk Hat Bar" at bounding box center [283, 151] width 54 height 13
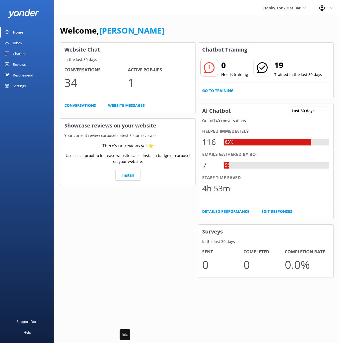
drag, startPoint x: 177, startPoint y: 39, endPoint x: 90, endPoint y: 43, distance: 86.8
click at [176, 39] on div "Welcome, [PERSON_NAME]" at bounding box center [197, 33] width 274 height 18
click at [32, 55] on link "Chatbot" at bounding box center [27, 53] width 54 height 11
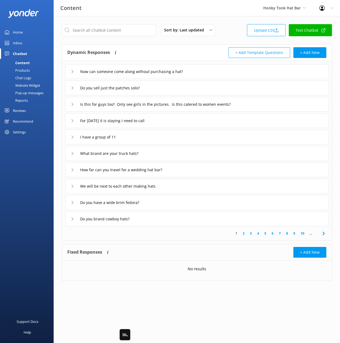
click at [184, 42] on div "Sort by: Last updated Title (A-Z) Last updated Upload CSV Test Chatbot Dynamic …" at bounding box center [197, 156] width 287 height 281
click at [233, 67] on div "Now can someone come along without purchasing a hat?" at bounding box center [197, 71] width 264 height 15
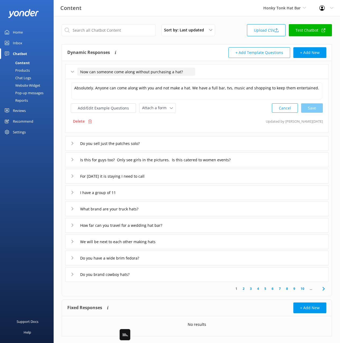
drag, startPoint x: 92, startPoint y: 72, endPoint x: 74, endPoint y: 71, distance: 18.0
click at [74, 71] on div "Now can someone come along without purchasing a hat?" at bounding box center [130, 71] width 118 height 9
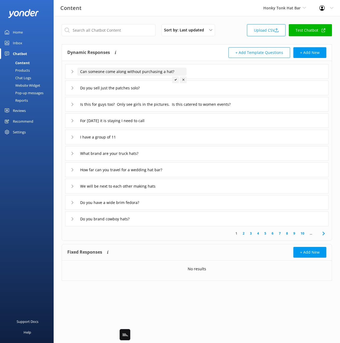
type input "Can someone come along without purchasing a hat?"
drag, startPoint x: 173, startPoint y: 78, endPoint x: 183, endPoint y: 78, distance: 10.0
click at [173, 78] on div at bounding box center [175, 79] width 7 height 7
click at [208, 72] on div "Can someone come along without purchasing a hat?" at bounding box center [197, 71] width 264 height 15
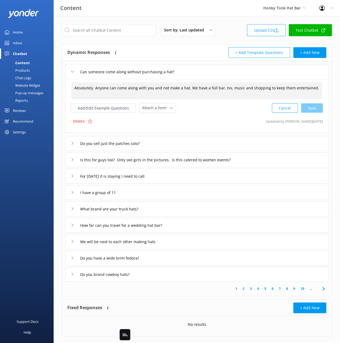
drag, startPoint x: 94, startPoint y: 89, endPoint x: 69, endPoint y: 90, distance: 24.5
click at [68, 90] on div "Absolutely. Anyone can come along with you and not make a hat. We have a full b…" at bounding box center [197, 106] width 264 height 54
drag, startPoint x: 169, startPoint y: 87, endPoint x: 171, endPoint y: 96, distance: 9.3
click at [170, 89] on textarea "Anyone can come along with you and not make a hat. We have a full bar, tvs, mus…" at bounding box center [196, 90] width 251 height 17
drag, startPoint x: 313, startPoint y: 106, endPoint x: 296, endPoint y: 115, distance: 19.6
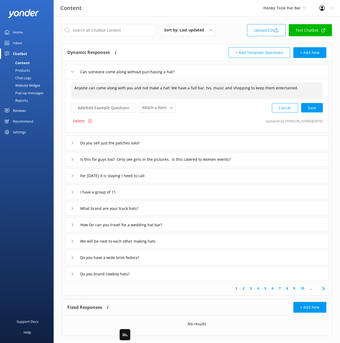
click at [313, 106] on div "Cancel Save" at bounding box center [297, 108] width 51 height 10
type textarea "Anyone can come along with you and not make a hat! We have a full bar, tvs, mus…"
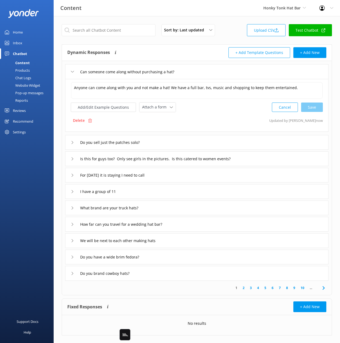
click at [177, 143] on div "Do you sell just the patches solo?" at bounding box center [197, 142] width 264 height 15
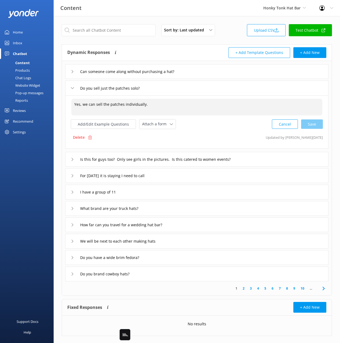
drag, startPoint x: 99, startPoint y: 105, endPoint x: 89, endPoint y: 107, distance: 10.3
click at [98, 105] on textarea "Yes, we can sell the patches individually." at bounding box center [196, 107] width 251 height 17
drag, startPoint x: 85, startPoint y: 104, endPoint x: 60, endPoint y: 104, distance: 24.7
click at [60, 104] on div "Sort by: Last updated Title (A-Z) Last updated Upload CSV Test Chatbot Dynamic …" at bounding box center [197, 184] width 287 height 336
drag, startPoint x: 323, startPoint y: 123, endPoint x: 316, endPoint y: 125, distance: 6.4
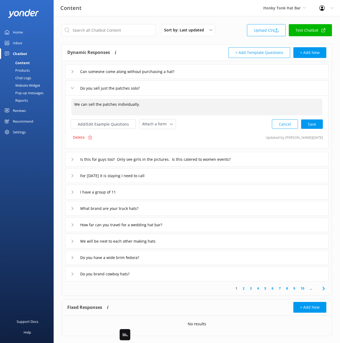
click at [322, 123] on div "Cancel Save" at bounding box center [297, 124] width 51 height 10
type textarea "We can sell the patches individually."
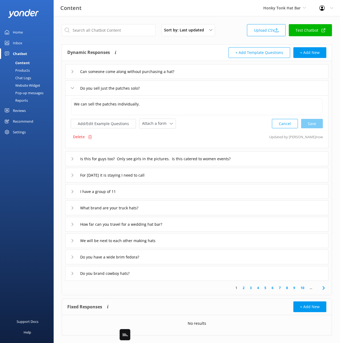
click at [282, 161] on div "Is this for guys too? Only see girls in the pictures. Is this catered to women …" at bounding box center [197, 158] width 264 height 15
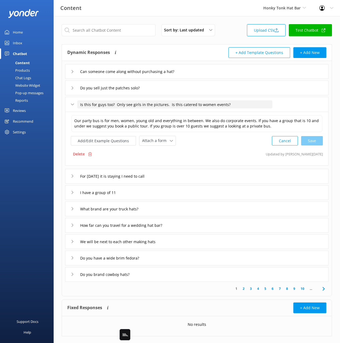
drag, startPoint x: 180, startPoint y: 104, endPoint x: 225, endPoint y: 103, distance: 45.4
click at [225, 103] on input "Is this for guys too? Only see girls in the pictures. Is this catered to women …" at bounding box center [174, 104] width 195 height 8
type input "Is this for guys too? Only see girls in the pictures"
click at [187, 112] on icon at bounding box center [186, 113] width 2 height 2
click at [115, 139] on button "Add/Edit Example Questions" at bounding box center [103, 140] width 65 height 9
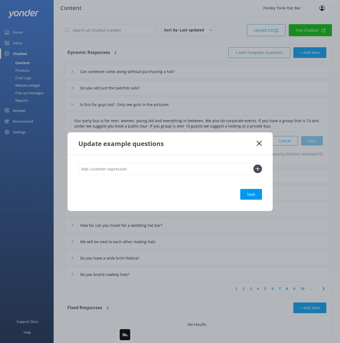
click at [189, 171] on input "text" at bounding box center [164, 169] width 173 height 12
paste input "Is this catered to women events?"
drag, startPoint x: 93, startPoint y: 169, endPoint x: 94, endPoint y: 173, distance: 3.8
click at [93, 169] on input "Is this catered to women events?" at bounding box center [164, 169] width 173 height 12
type input "Is this only catered to women events?"
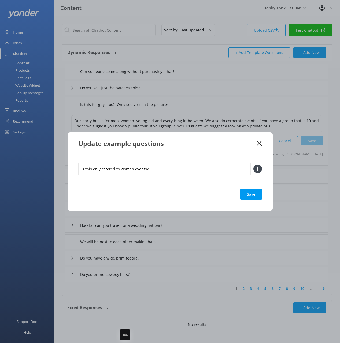
click at [254, 165] on button at bounding box center [258, 169] width 9 height 9
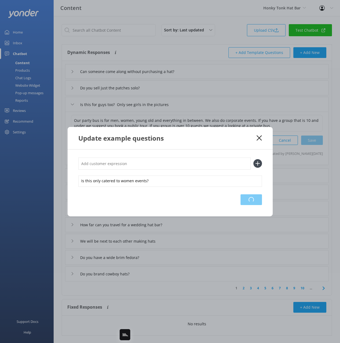
drag, startPoint x: 256, startPoint y: 198, endPoint x: 261, endPoint y: 191, distance: 8.4
click at [256, 198] on div "Loading.." at bounding box center [251, 199] width 21 height 11
click at [258, 137] on icon at bounding box center [259, 137] width 5 height 5
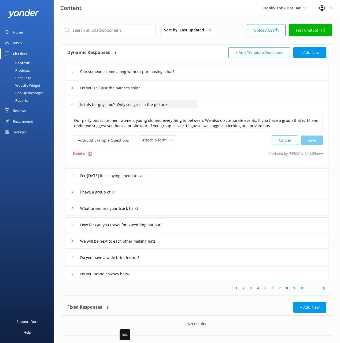
drag, startPoint x: 119, startPoint y: 104, endPoint x: 119, endPoint y: 109, distance: 4.3
click at [119, 104] on input "Is this for guys too? Only see girls in the pictures" at bounding box center [137, 104] width 120 height 8
drag, startPoint x: 116, startPoint y: 103, endPoint x: 127, endPoint y: 121, distance: 20.9
click at [116, 103] on input "Is this for guys too? Only see girls in the pictures" at bounding box center [137, 104] width 120 height 8
click at [166, 175] on div "For [DATE] it is staying I need to call" at bounding box center [197, 175] width 264 height 15
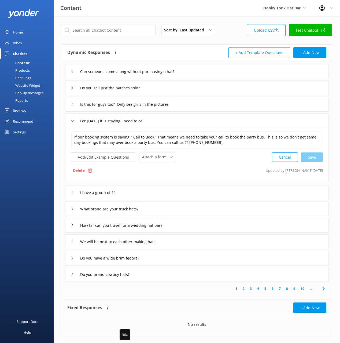
click at [144, 196] on div "I have a group of 11" at bounding box center [197, 192] width 264 height 15
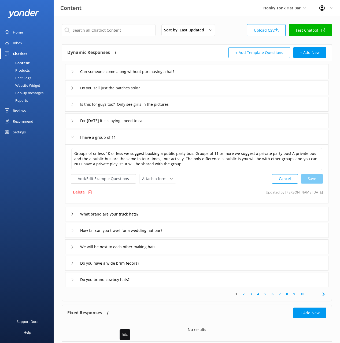
click at [174, 211] on div "What brand are your truck hats?" at bounding box center [197, 214] width 264 height 15
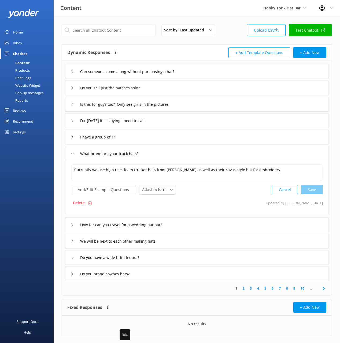
click at [198, 222] on div "How far can you travel for a wedding hat bar?" at bounding box center [197, 224] width 264 height 15
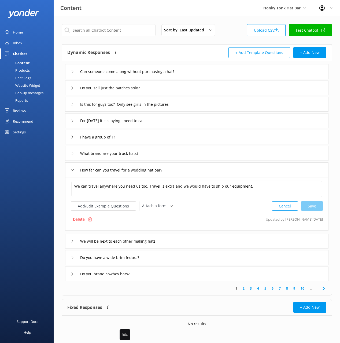
click at [193, 237] on div "We will be next to each other making hats" at bounding box center [197, 241] width 264 height 15
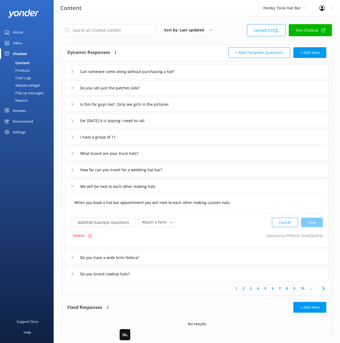
click at [179, 257] on div "Do you have a wide brim fedora?" at bounding box center [197, 257] width 264 height 15
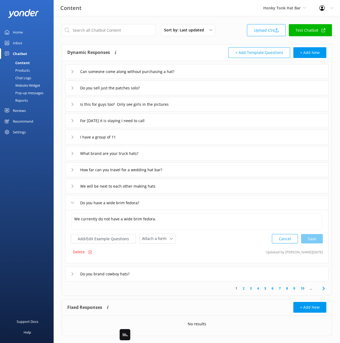
click at [166, 274] on div "Do you brand cowboy hats?" at bounding box center [197, 274] width 264 height 15
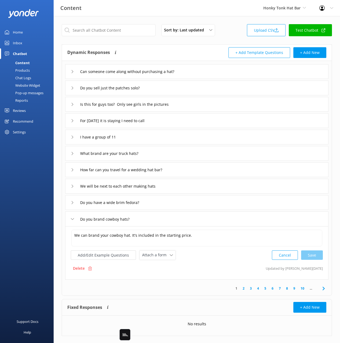
click at [322, 290] on icon at bounding box center [324, 288] width 6 height 6
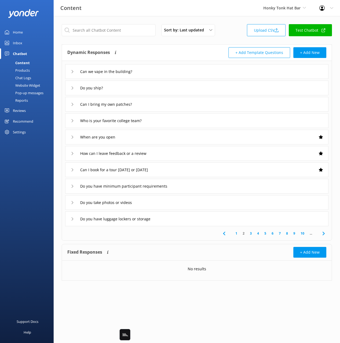
drag, startPoint x: 28, startPoint y: 78, endPoint x: 51, endPoint y: 80, distance: 22.6
click at [29, 78] on div "Chat Logs" at bounding box center [17, 78] width 28 height 8
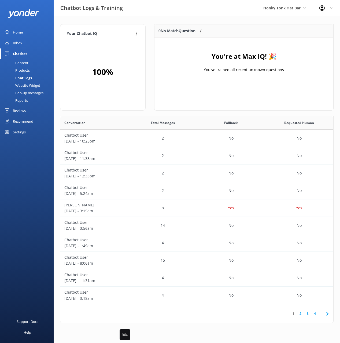
scroll to position [67, 179]
click at [150, 38] on div "0 No Match Question Customers sometimes ask questions that don't fully match an…" at bounding box center [244, 70] width 188 height 92
click at [19, 31] on div "Home" at bounding box center [18, 32] width 10 height 11
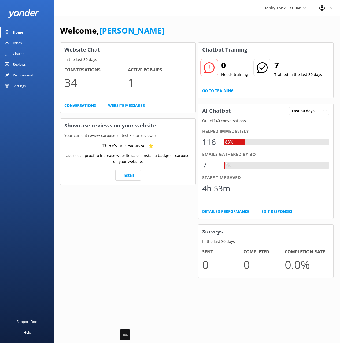
click at [194, 36] on div "Welcome, [PERSON_NAME]" at bounding box center [197, 33] width 274 height 18
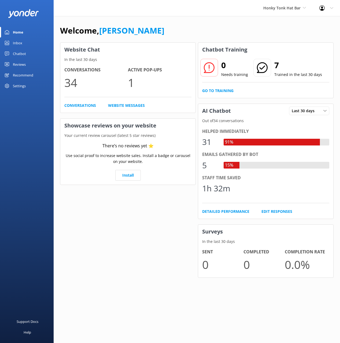
drag, startPoint x: 192, startPoint y: 17, endPoint x: 111, endPoint y: 61, distance: 91.7
click at [191, 18] on div "Welcome, [PERSON_NAME] Website Chat In the last 30 days Conversations 34 Active…" at bounding box center [197, 155] width 287 height 278
drag, startPoint x: 16, startPoint y: 52, endPoint x: 17, endPoint y: 58, distance: 6.4
click at [16, 52] on div "Chatbot" at bounding box center [19, 53] width 13 height 11
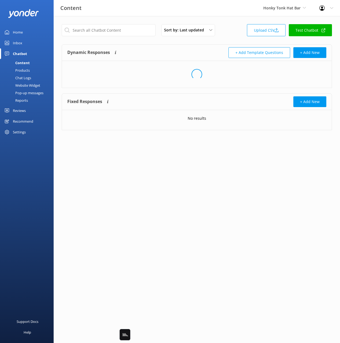
click at [29, 78] on div "Chat Logs" at bounding box center [17, 78] width 28 height 8
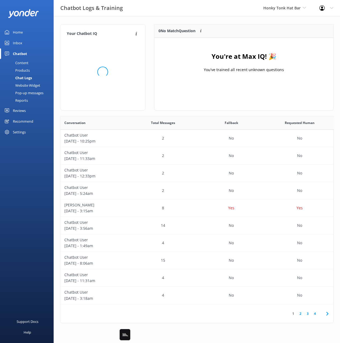
scroll to position [67, 179]
drag, startPoint x: 21, startPoint y: 114, endPoint x: 25, endPoint y: 110, distance: 5.9
click at [21, 113] on div "Reviews" at bounding box center [19, 110] width 13 height 11
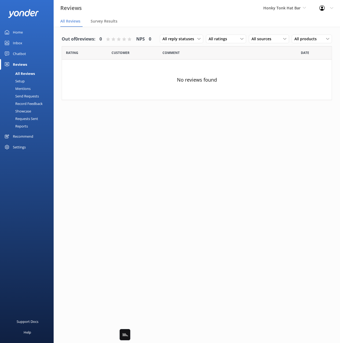
click at [25, 82] on link "Setup" at bounding box center [28, 81] width 50 height 8
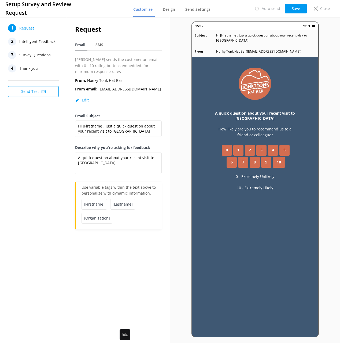
click at [148, 34] on h2 "Request" at bounding box center [118, 29] width 87 height 10
click at [150, 35] on div "Request Email SMS Yonder sends the customer an email with 0 - 10 rating buttons…" at bounding box center [118, 126] width 87 height 205
drag, startPoint x: 32, startPoint y: 117, endPoint x: 34, endPoint y: 98, distance: 19.7
click at [33, 116] on div "1 Request 2 Intelligent Feedback 3 Survey Questions 4 Thank you Send Test" at bounding box center [33, 179] width 67 height 327
click at [35, 93] on button "Send Test" at bounding box center [33, 91] width 51 height 11
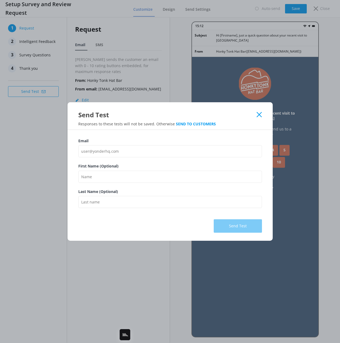
click at [240, 131] on div "Email First Name (Optional) Last Name (Optional) Send Test" at bounding box center [170, 185] width 205 height 111
click at [261, 112] on icon at bounding box center [259, 114] width 5 height 5
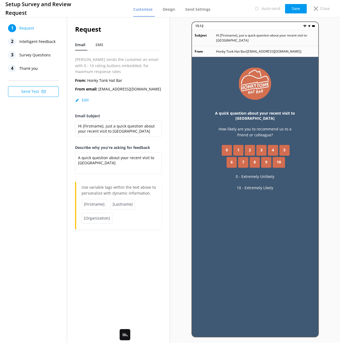
click at [44, 162] on div "1 Request 2 Intelligent Feedback 3 Survey Questions 4 Thank you Send Test" at bounding box center [33, 179] width 67 height 327
drag, startPoint x: 44, startPoint y: 159, endPoint x: 53, endPoint y: 156, distance: 9.6
click at [44, 159] on div "1 Request 2 Intelligent Feedback 3 Survey Questions 4 Thank you Send Test" at bounding box center [33, 179] width 67 height 327
drag, startPoint x: 147, startPoint y: 49, endPoint x: 115, endPoint y: 47, distance: 32.2
click at [146, 49] on nav "Email SMS" at bounding box center [118, 45] width 87 height 11
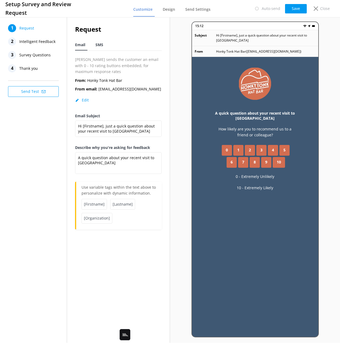
click at [101, 43] on span "SMS" at bounding box center [100, 44] width 8 height 5
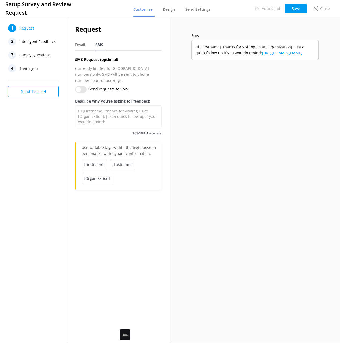
click at [129, 217] on div "Request Email SMS SMS Request (optional) Currently limited to USA numbers only.…" at bounding box center [118, 179] width 103 height 327
drag, startPoint x: 50, startPoint y: 133, endPoint x: 53, endPoint y: 133, distance: 3.3
click at [51, 133] on div "1 Request 2 Intelligent Feedback 3 Survey Questions 4 Thank you Send Test" at bounding box center [33, 179] width 67 height 327
click at [89, 131] on span "103/108 characters" at bounding box center [118, 133] width 87 height 5
click at [108, 69] on p "Currently limited to USA numbers only. SMS will be sent to phone numbers part o…" at bounding box center [118, 74] width 87 height 18
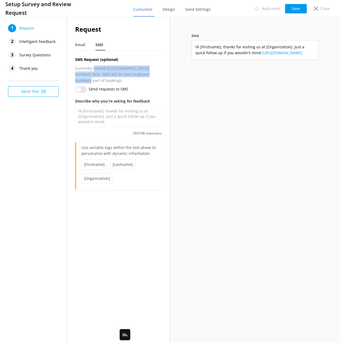
drag, startPoint x: 103, startPoint y: 70, endPoint x: 147, endPoint y: 72, distance: 44.4
click at [146, 72] on p "Currently limited to USA numbers only. SMS will be sent to phone numbers part o…" at bounding box center [118, 74] width 87 height 18
click at [147, 72] on p "Currently limited to USA numbers only. SMS will be sent to phone numbers part o…" at bounding box center [118, 74] width 87 height 18
click at [204, 96] on div "Sms Hi [Firstname], thanks for visiting us at [Organization]. Just a quick foll…" at bounding box center [255, 179] width 170 height 316
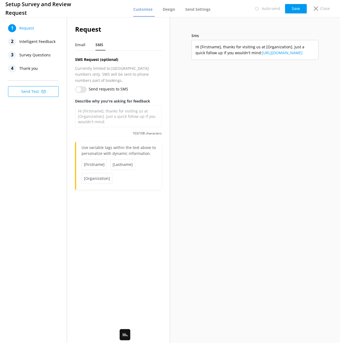
click at [204, 96] on div "Sms Hi [Firstname], thanks for visiting us at [Organization]. Just a quick foll…" at bounding box center [255, 179] width 170 height 316
click at [205, 96] on div "Sms Hi [Firstname], thanks for visiting us at [Organization]. Just a quick foll…" at bounding box center [255, 179] width 170 height 316
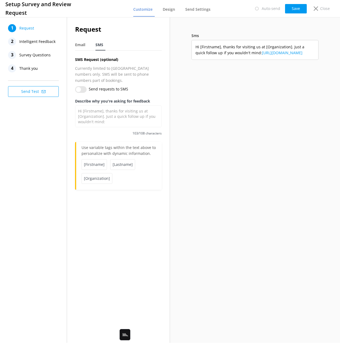
click at [130, 70] on p "Currently limited to USA numbers only. SMS will be sent to phone numbers part o…" at bounding box center [118, 74] width 87 height 18
click at [138, 71] on p "Currently limited to USA numbers only. SMS will be sent to phone numbers part o…" at bounding box center [118, 74] width 87 height 18
drag, startPoint x: 152, startPoint y: 79, endPoint x: 155, endPoint y: 70, distance: 9.9
click at [136, 63] on div "Request Email SMS SMS Request (optional) Currently limited to USA numbers only.…" at bounding box center [118, 107] width 87 height 166
click at [156, 71] on p "Currently limited to USA numbers only. SMS will be sent to phone numbers part o…" at bounding box center [118, 74] width 87 height 18
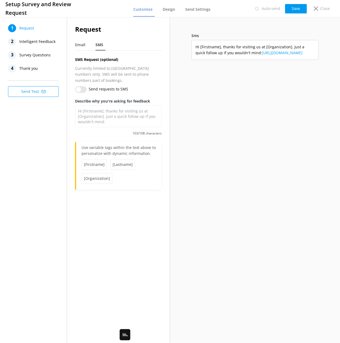
click at [165, 64] on div "Request Email SMS SMS Request (optional) Currently limited to USA numbers only.…" at bounding box center [118, 109] width 103 height 187
click at [135, 66] on p "Currently limited to USA numbers only. SMS will be sent to phone numbers part o…" at bounding box center [118, 74] width 87 height 18
click at [198, 97] on div "Sms Hi [Firstname], thanks for visiting us at [Organization]. Just a quick foll…" at bounding box center [255, 179] width 170 height 316
click at [133, 75] on p "Currently limited to USA numbers only. SMS will be sent to phone numbers part o…" at bounding box center [118, 74] width 87 height 18
click at [164, 77] on div "Request Email SMS SMS Request (optional) Currently limited to USA numbers only.…" at bounding box center [118, 109] width 103 height 187
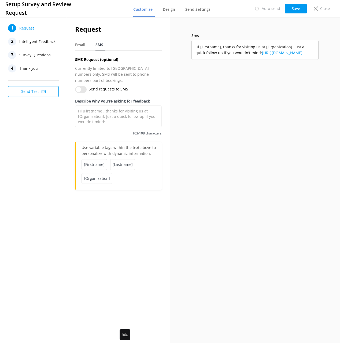
click at [234, 143] on div "Sms Hi [Firstname], thanks for visiting us at [Organization]. Just a quick foll…" at bounding box center [255, 179] width 170 height 316
click at [274, 53] on link "https://survey.yonderhq.com/?id=abc1234" at bounding box center [282, 52] width 41 height 5
drag, startPoint x: 254, startPoint y: 52, endPoint x: 251, endPoint y: 51, distance: 3.1
click at [251, 51] on span "Hi [Firstname], thanks for visiting us at [Organization]. Just a quick follow u…" at bounding box center [255, 50] width 119 height 12
click at [263, 68] on div "Sms Hi [Firstname], thanks for visiting us at [Organization]. Just a quick foll…" at bounding box center [255, 179] width 170 height 316
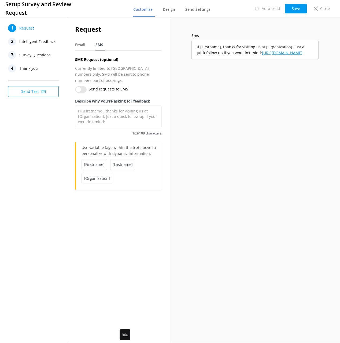
click at [262, 53] on link "https://survey.yonderhq.com/?id=abc1234" at bounding box center [282, 52] width 41 height 5
click at [253, 75] on div "Sms Hi [Firstname], thanks for visiting us at [Organization]. Just a quick foll…" at bounding box center [255, 179] width 170 height 316
click at [54, 119] on div "1 Request 2 Intelligent Feedback 3 Survey Questions 4 Thank you Send Test" at bounding box center [33, 179] width 67 height 327
click at [125, 72] on p "Currently limited to USA numbers only. SMS will be sent to phone numbers part o…" at bounding box center [118, 74] width 87 height 18
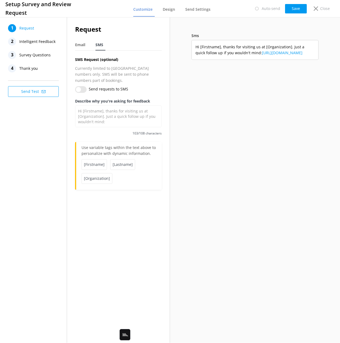
click at [207, 83] on div "Sms Hi [Firstname], thanks for visiting us at [Organization]. Just a quick foll…" at bounding box center [255, 179] width 170 height 316
drag, startPoint x: 96, startPoint y: 61, endPoint x: 79, endPoint y: 45, distance: 24.3
click at [95, 60] on h4 "SMS Request (optional)" at bounding box center [118, 60] width 87 height 6
click at [77, 42] on span "Email" at bounding box center [80, 44] width 10 height 5
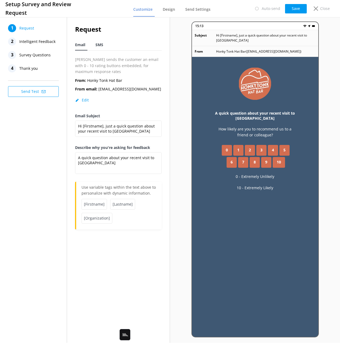
click at [97, 44] on span "SMS" at bounding box center [100, 44] width 8 height 5
type textarea "Hi [Firstname], thanks for visiting us at [Organization]. Just a quick follow u…"
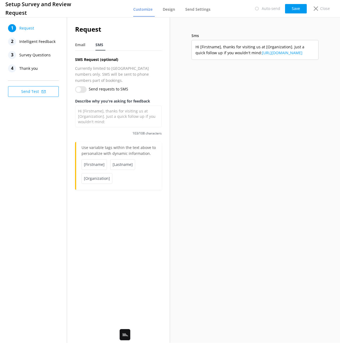
click at [51, 137] on div "1 Request 2 Intelligent Feedback 3 Survey Questions 4 Thank you Send Test" at bounding box center [33, 179] width 67 height 327
click at [321, 6] on p "Close" at bounding box center [325, 9] width 10 height 6
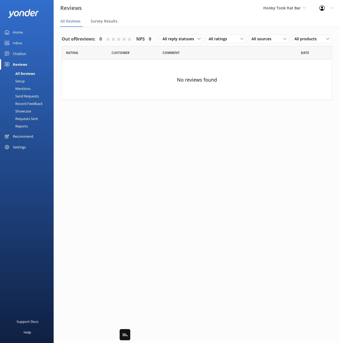
click at [91, 33] on div "Out of 0 reviews: 0 NPS 0" at bounding box center [107, 39] width 90 height 14
drag, startPoint x: 101, startPoint y: 28, endPoint x: 98, endPoint y: 29, distance: 3.1
click at [99, 28] on div "Out of 0 reviews: 0 NPS 0 All reply statuses All reply statuses Needs a reply D…" at bounding box center [197, 69] width 287 height 84
drag, startPoint x: 282, startPoint y: 16, endPoint x: 281, endPoint y: 13, distance: 3.6
click at [282, 16] on nav "All Reviews Survey Results" at bounding box center [197, 21] width 287 height 11
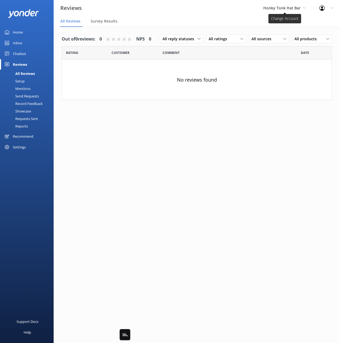
click at [278, 8] on span "Honky Tonk Hat Bar" at bounding box center [282, 7] width 37 height 5
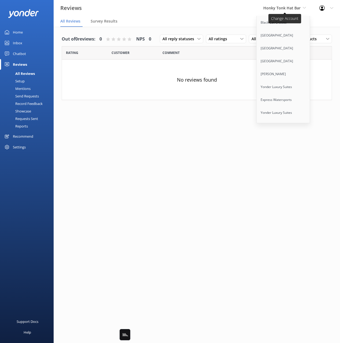
scroll to position [645, 0]
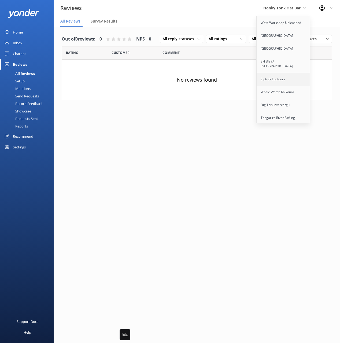
click at [271, 73] on link "Ziptrek Ecotours" at bounding box center [284, 79] width 54 height 13
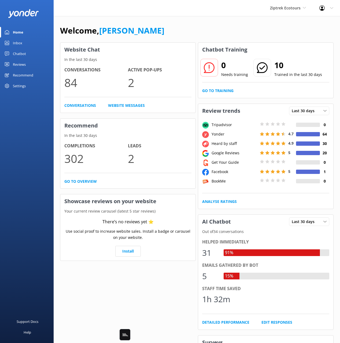
drag, startPoint x: 35, startPoint y: 59, endPoint x: 29, endPoint y: 54, distance: 7.4
click at [35, 59] on link "Chatbot" at bounding box center [27, 53] width 54 height 11
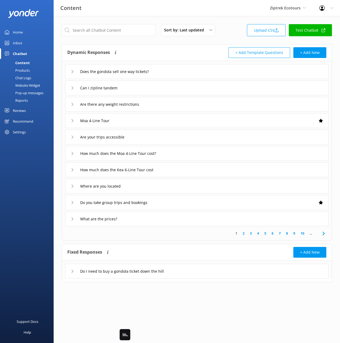
drag, startPoint x: 20, startPoint y: 111, endPoint x: 23, endPoint y: 106, distance: 6.5
click at [20, 111] on div "Reviews" at bounding box center [19, 110] width 13 height 11
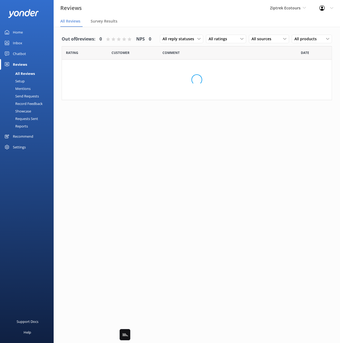
click at [26, 83] on link "Setup" at bounding box center [28, 81] width 50 height 8
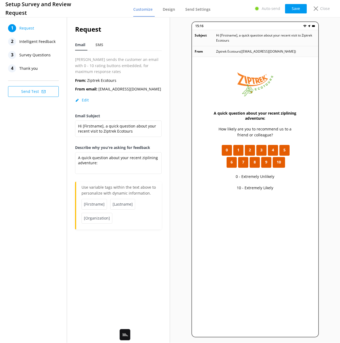
click at [158, 54] on div "Request Email SMS Yonder sends the customer an email with 0 - 10 rating buttons…" at bounding box center [118, 126] width 87 height 205
click at [324, 8] on p "Close" at bounding box center [325, 9] width 10 height 6
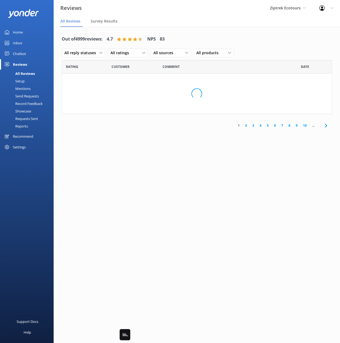
click at [23, 78] on div "Setup" at bounding box center [13, 81] width 21 height 8
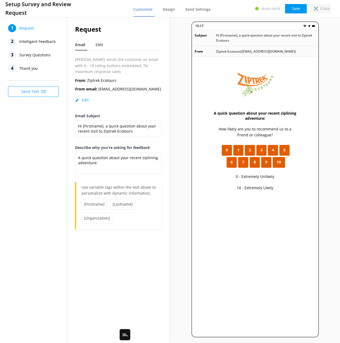
click at [322, 9] on p "Close" at bounding box center [325, 9] width 10 height 6
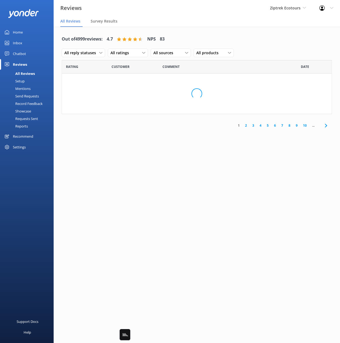
click at [184, 33] on div "Out of 4999 reviews: 4.7 NPS 83 All reply statuses All reply statuses Needs a r…" at bounding box center [197, 46] width 271 height 28
click at [228, 52] on icon at bounding box center [229, 52] width 3 height 3
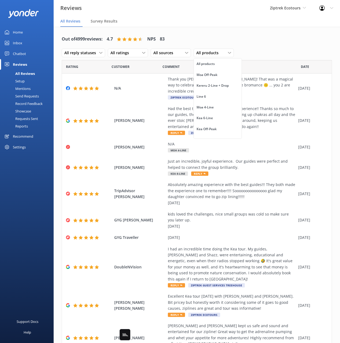
click at [264, 48] on div "Out of 4999 reviews: 4.7 NPS 83 All reply statuses All reply statuses Needs a r…" at bounding box center [197, 46] width 271 height 28
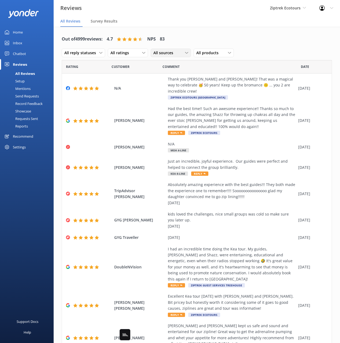
click at [164, 53] on span "All sources" at bounding box center [165, 53] width 23 height 6
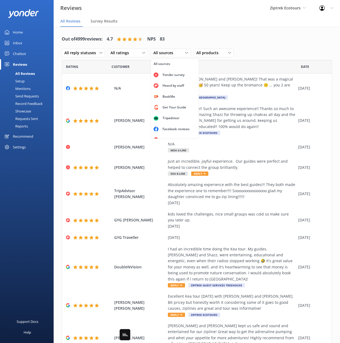
click at [201, 36] on div "Out of 4999 reviews: 4.7 NPS 83 All reply statuses All reply statuses Needs a r…" at bounding box center [197, 46] width 271 height 28
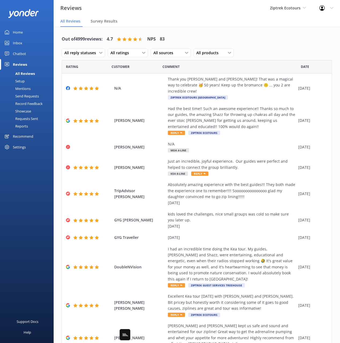
click at [263, 50] on div "Out of 4999 reviews: 4.7 NPS 83 All reply statuses All reply statuses Needs a r…" at bounding box center [197, 46] width 271 height 28
drag, startPoint x: 207, startPoint y: 20, endPoint x: 141, endPoint y: 56, distance: 75.4
click at [207, 20] on nav "All Reviews Survey Results" at bounding box center [197, 21] width 287 height 11
drag, startPoint x: 209, startPoint y: 37, endPoint x: 181, endPoint y: 41, distance: 28.4
click at [205, 37] on div "Out of 4999 reviews: 4.7 NPS 83 All reply statuses All reply statuses Needs a r…" at bounding box center [197, 46] width 271 height 28
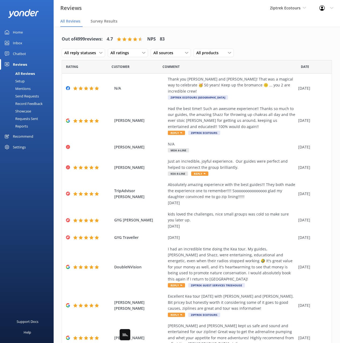
drag, startPoint x: 25, startPoint y: 95, endPoint x: 32, endPoint y: 101, distance: 9.3
click at [25, 95] on div "Send Requests" at bounding box center [21, 96] width 36 height 8
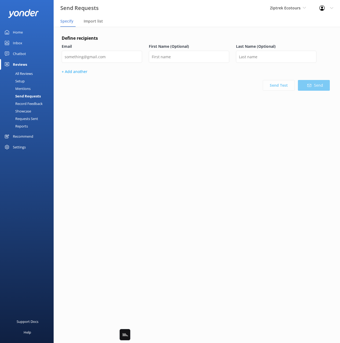
drag, startPoint x: 183, startPoint y: 126, endPoint x: 168, endPoint y: 127, distance: 14.3
click at [180, 126] on div "Define recipients Email First Name (Optional) Last Name (Optional) + Add anothe…" at bounding box center [197, 79] width 287 height 104
drag, startPoint x: 165, startPoint y: 127, endPoint x: 162, endPoint y: 129, distance: 2.9
click at [165, 127] on div "Define recipients Email First Name (Optional) Last Name (Optional) + Add anothe…" at bounding box center [197, 79] width 287 height 104
drag, startPoint x: 136, startPoint y: 122, endPoint x: 127, endPoint y: 64, distance: 58.4
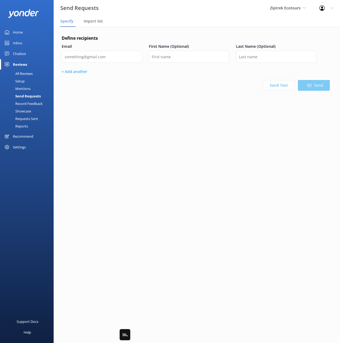
click at [136, 122] on div "Define recipients Email First Name (Optional) Last Name (Optional) + Add anothe…" at bounding box center [196, 79] width 268 height 88
drag, startPoint x: 135, startPoint y: 33, endPoint x: 63, endPoint y: 86, distance: 89.3
click at [134, 33] on div "Define recipients Email First Name (Optional) Last Name (Optional) + Add anothe…" at bounding box center [197, 79] width 287 height 104
drag, startPoint x: 25, startPoint y: 111, endPoint x: 30, endPoint y: 112, distance: 5.5
click at [25, 110] on div "Showcase" at bounding box center [17, 111] width 28 height 8
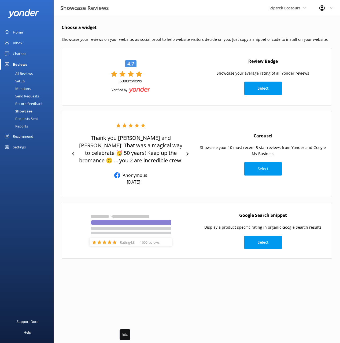
drag, startPoint x: 251, startPoint y: 106, endPoint x: 251, endPoint y: 111, distance: 5.1
click at [251, 107] on div "Choose a widget Showcase your reviews on your website, as social proof to help …" at bounding box center [197, 144] width 287 height 256
click at [267, 172] on button "Select" at bounding box center [264, 168] width 38 height 13
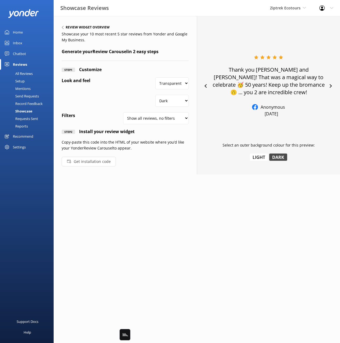
click at [70, 26] on h6 "Review widget overview" at bounding box center [88, 27] width 44 height 3
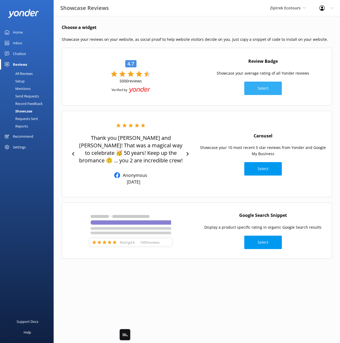
click at [267, 82] on button "Select" at bounding box center [264, 88] width 38 height 13
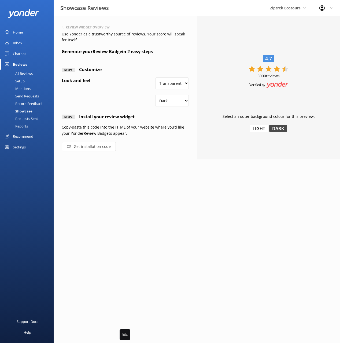
click at [165, 150] on div "Step 1 Customize Look and feel Transparent White Dark Light Step 2 Install your…" at bounding box center [125, 108] width 127 height 85
click at [100, 146] on button "Get installation code" at bounding box center [89, 147] width 54 height 10
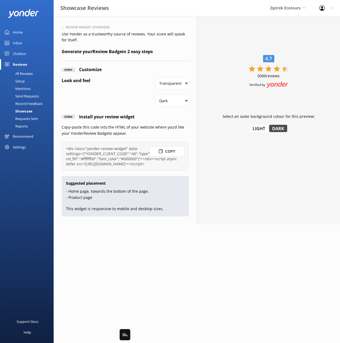
click at [19, 48] on div "Inbox" at bounding box center [17, 43] width 9 height 11
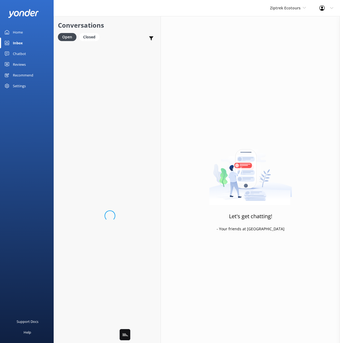
drag, startPoint x: 20, startPoint y: 54, endPoint x: 22, endPoint y: 57, distance: 3.4
click at [20, 54] on div "Chatbot" at bounding box center [19, 53] width 13 height 11
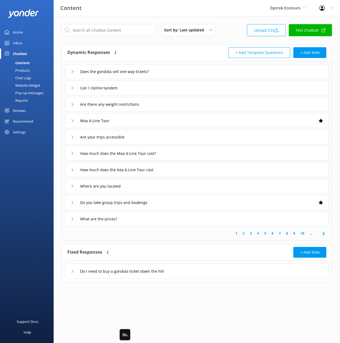
drag, startPoint x: 25, startPoint y: 84, endPoint x: 51, endPoint y: 76, distance: 26.7
click at [25, 84] on div "Website Widget" at bounding box center [21, 86] width 37 height 8
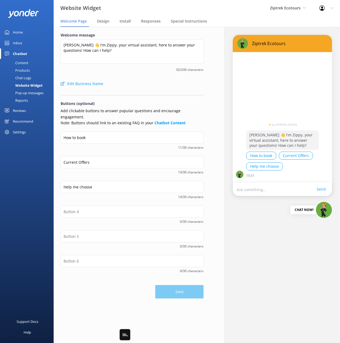
click at [158, 33] on label "Welcome message" at bounding box center [132, 35] width 143 height 6
click at [158, 39] on textarea "Kia Ora 👋 I'm Zippy, your virtual assistant, here to answer your questions! How…" at bounding box center [132, 51] width 143 height 24
click at [139, 21] on nav "Welcome Page Design Install Responses Special Instructions" at bounding box center [197, 21] width 287 height 11
click at [125, 21] on span "Install" at bounding box center [125, 21] width 11 height 5
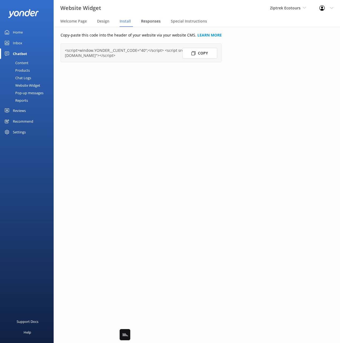
click at [162, 20] on nav "Welcome Page Design Install Responses Special Instructions" at bounding box center [197, 21] width 287 height 11
click at [125, 20] on span "Install" at bounding box center [125, 21] width 11 height 5
click at [231, 90] on div "Copy-paste this code into the header of your website via your website CMS. LEAR…" at bounding box center [147, 185] width 200 height 316
drag, startPoint x: 111, startPoint y: 140, endPoint x: 59, endPoint y: 106, distance: 62.2
click at [110, 139] on div "Copy-paste this code into the header of your website via your website CMS. LEAR…" at bounding box center [147, 185] width 200 height 316
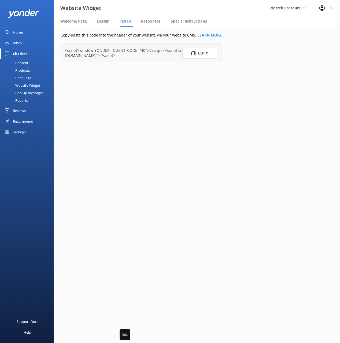
click at [24, 110] on div "Reviews" at bounding box center [19, 110] width 13 height 11
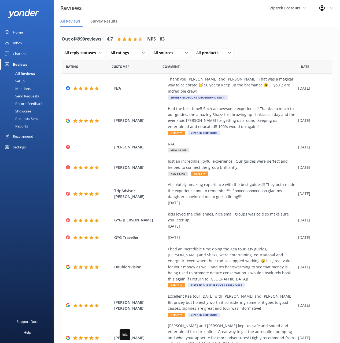
drag, startPoint x: 28, startPoint y: 111, endPoint x: 46, endPoint y: 103, distance: 19.0
click at [28, 111] on div "Showcase" at bounding box center [17, 111] width 28 height 8
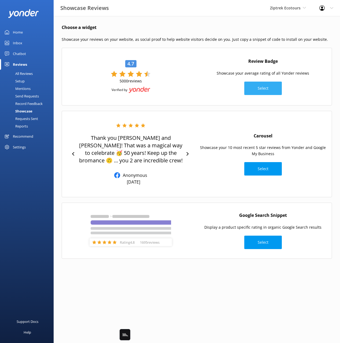
click at [258, 87] on button "Select" at bounding box center [264, 88] width 38 height 13
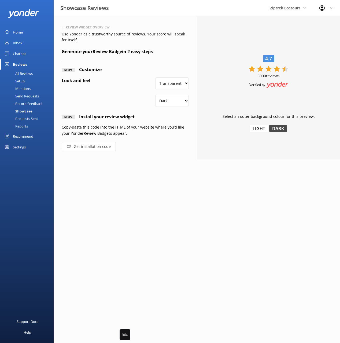
click at [172, 147] on div "Step 1 Customize Look and feel Transparent White Dark Light Step 2 Install your…" at bounding box center [125, 108] width 127 height 85
click at [156, 143] on div "Step 1 Customize Look and feel Transparent White Dark Light Step 2 Install your…" at bounding box center [125, 108] width 127 height 85
